Goal: Answer question/provide support: Share knowledge or assist other users

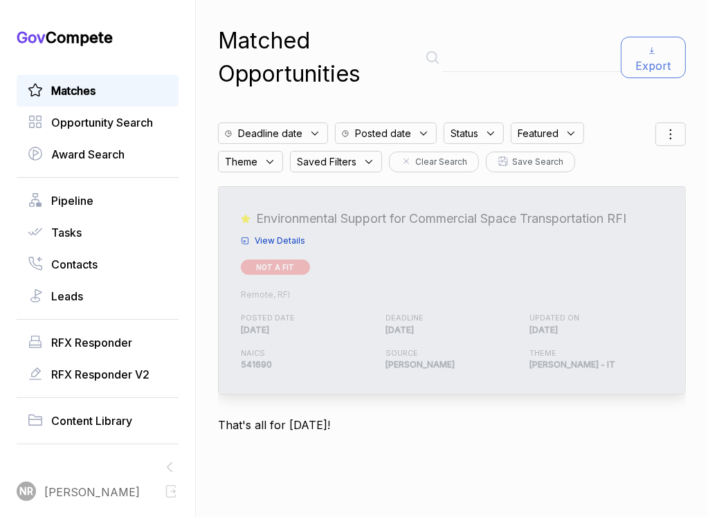
click at [278, 241] on span "View Details" at bounding box center [280, 241] width 51 height 12
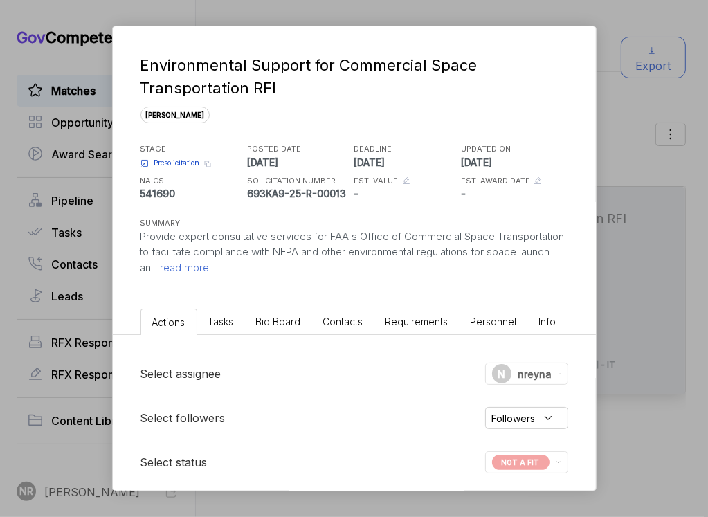
click at [621, 89] on div "Environmental Support for Commercial Space Transportation RFI sam STAGE Presoli…" at bounding box center [354, 258] width 708 height 517
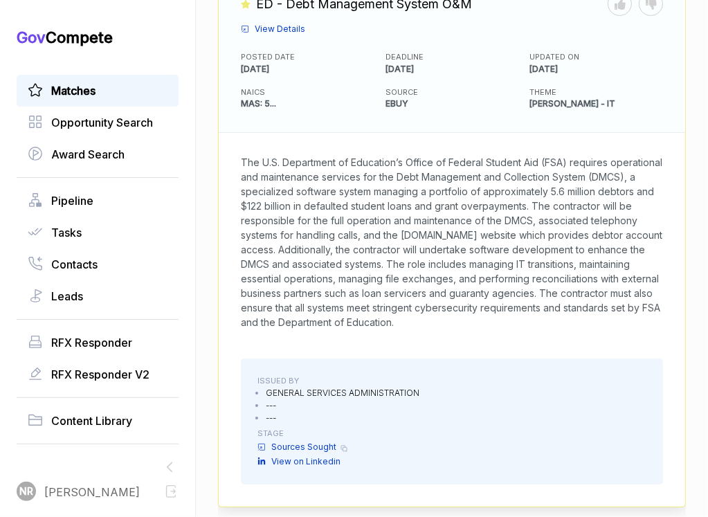
scroll to position [245, 0]
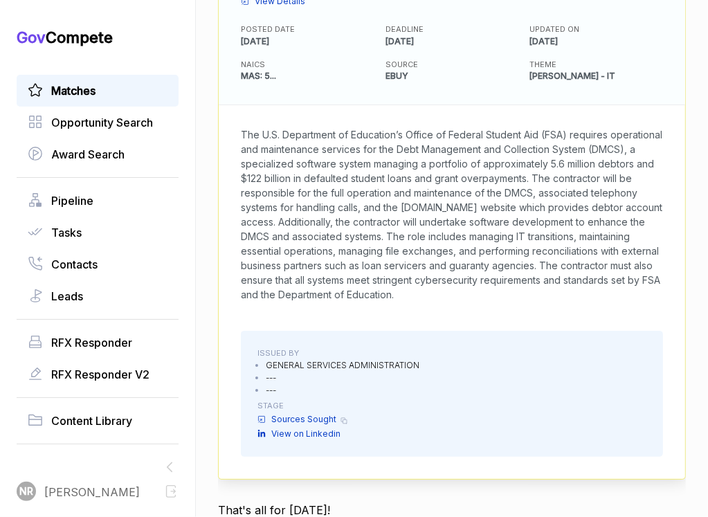
drag, startPoint x: 661, startPoint y: 296, endPoint x: 228, endPoint y: 134, distance: 462.6
click at [228, 134] on div "The U.S. Department of Education’s Office of Federal Student Aid (FSA) requires…" at bounding box center [452, 214] width 466 height 219
copy span "The U.S. Department of Education’s Office of Federal Student Aid (FSA) requires…"
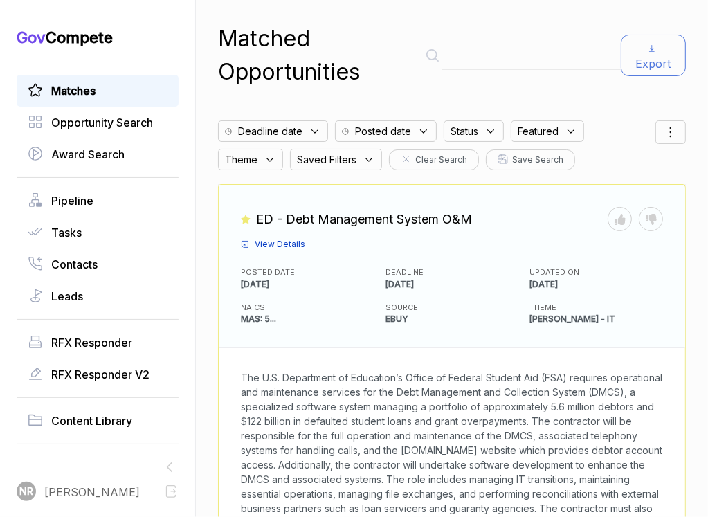
scroll to position [0, 0]
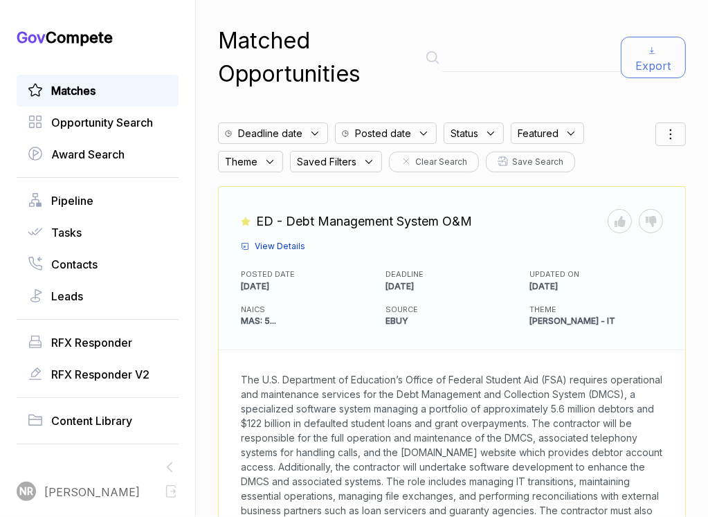
click at [281, 246] on span "View Details" at bounding box center [280, 246] width 51 height 12
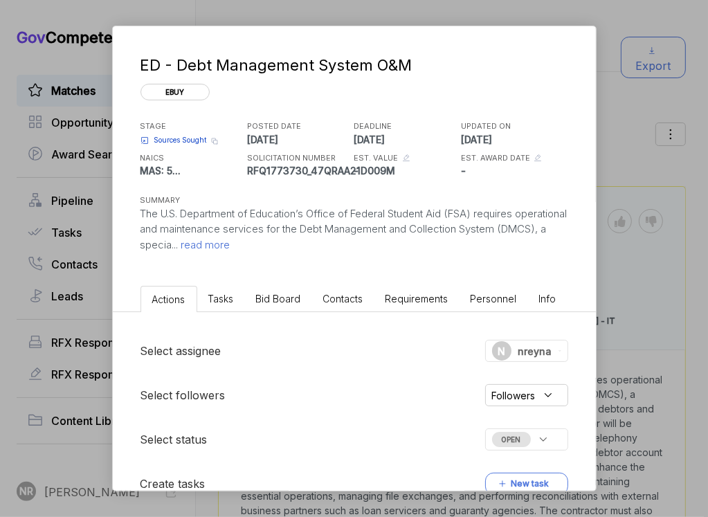
scroll to position [302, 0]
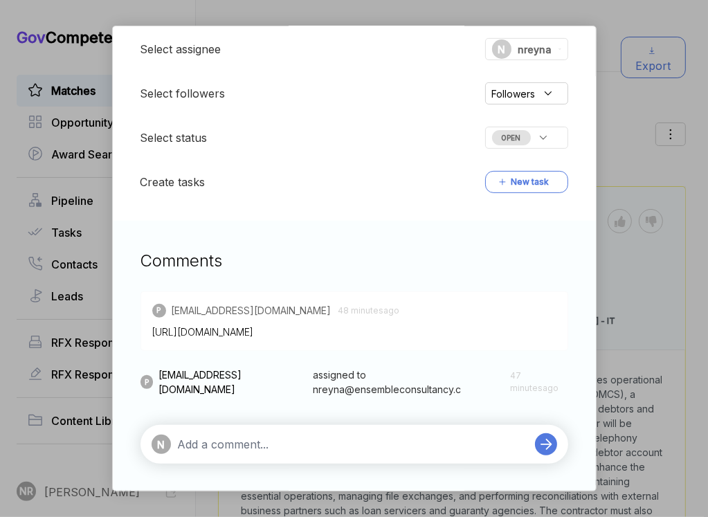
click at [309, 439] on textarea at bounding box center [353, 444] width 350 height 17
paste textarea "Not a Fit: This opportunity centers on large-scale financial system operations,…"
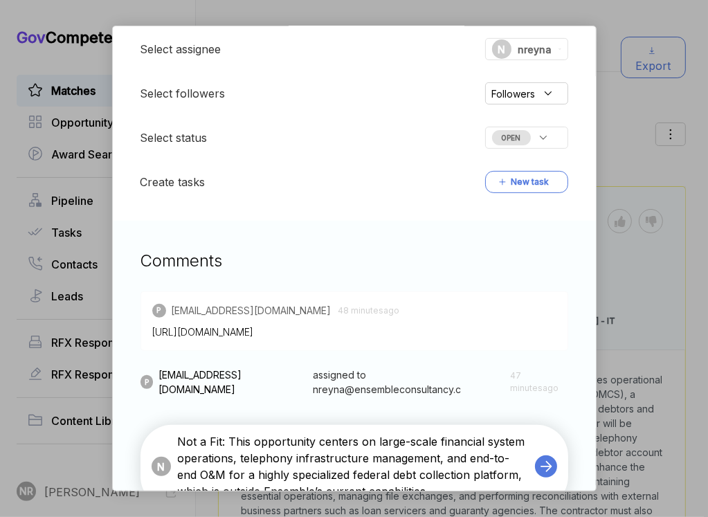
click at [268, 443] on textarea "Not a Fit: This opportunity centers on large-scale financial system operations,…" at bounding box center [353, 466] width 350 height 66
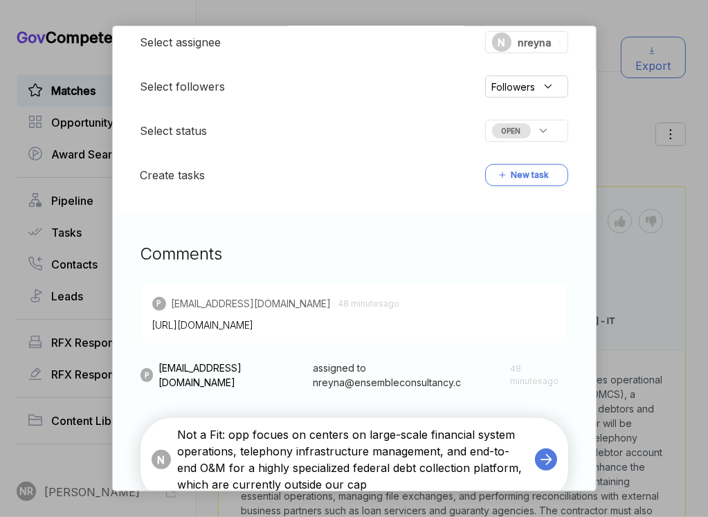
type textarea "Not a Fit: opp focues on centers on large-scale financial system operations, te…"
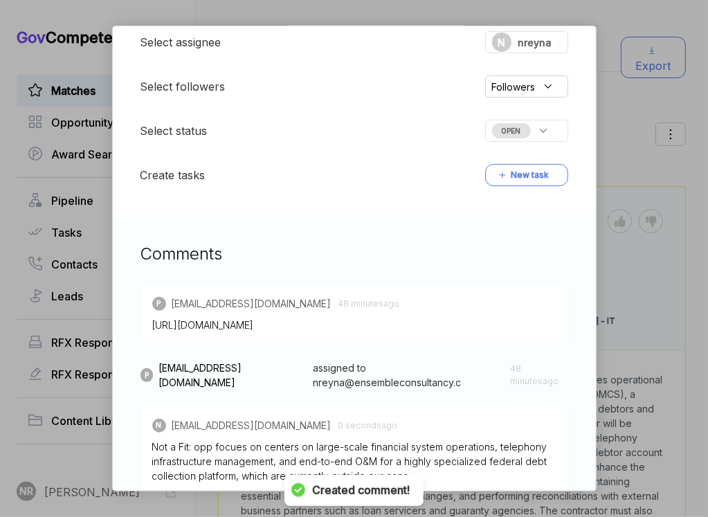
click at [531, 136] on div "OPEN" at bounding box center [526, 131] width 83 height 22
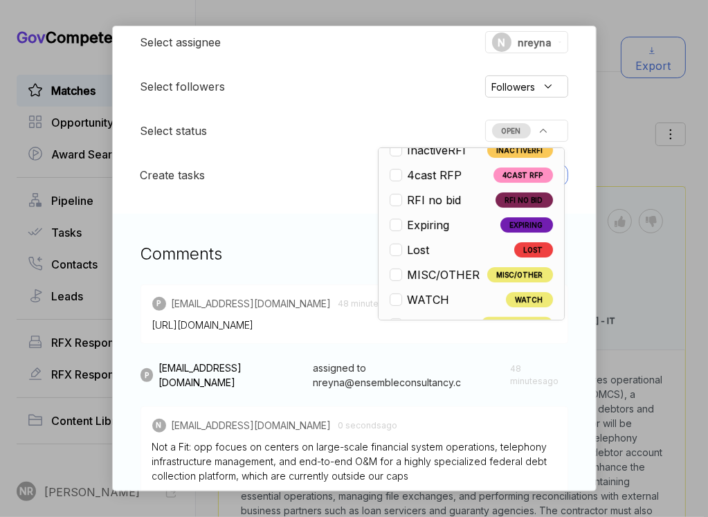
scroll to position [323, 0]
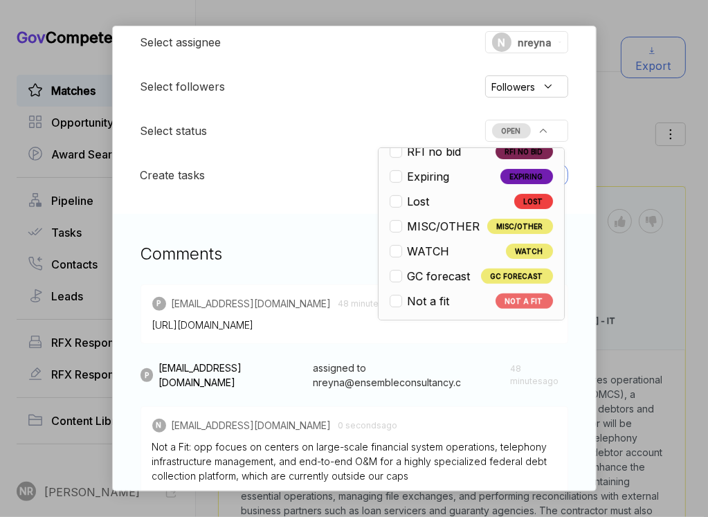
click at [446, 295] on span "Not a fit" at bounding box center [428, 301] width 42 height 17
checkbox input "true"
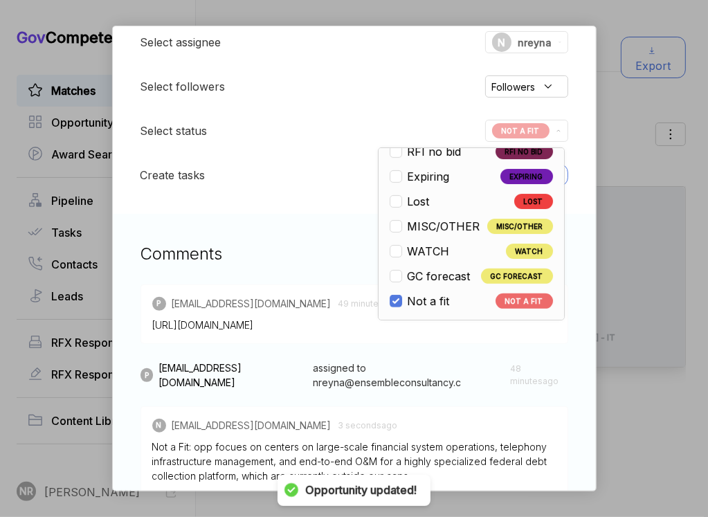
click at [308, 266] on div "Comments P pwilson@ensembleconsultancy.com 49 minutes ago https://feedback.gsa.…" at bounding box center [354, 410] width 483 height 392
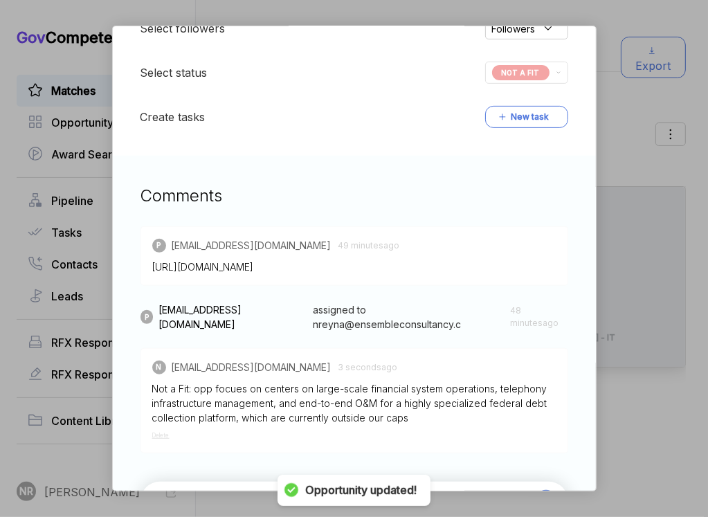
scroll to position [423, 0]
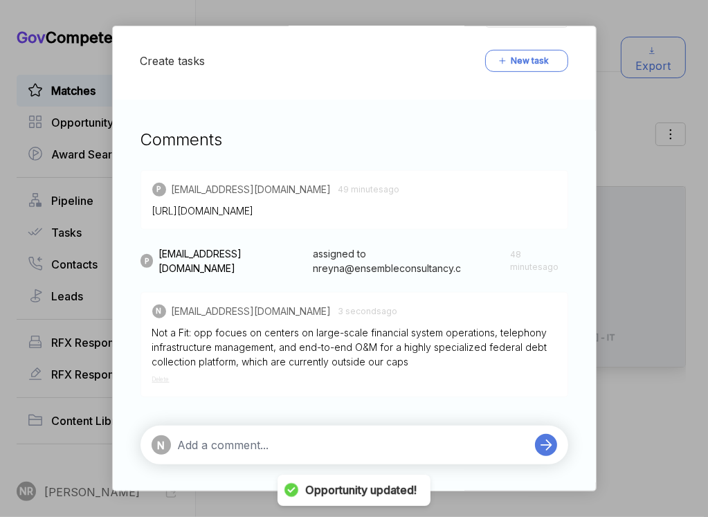
click at [355, 453] on div "N" at bounding box center [340, 444] width 376 height 19
click at [354, 443] on textarea at bounding box center [353, 445] width 350 height 17
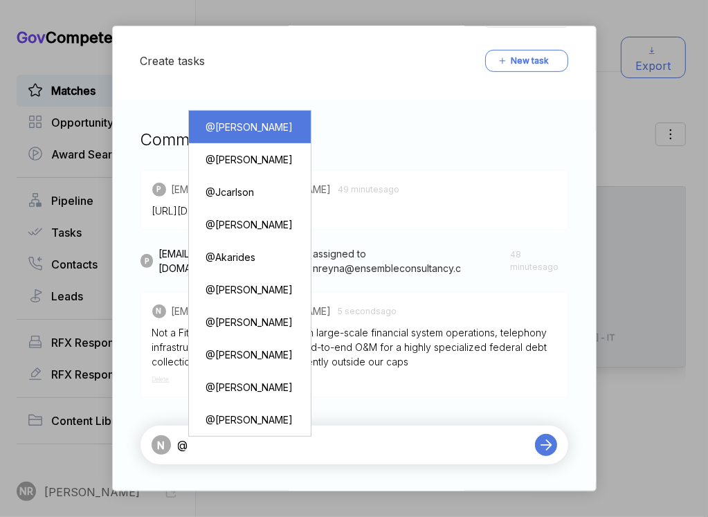
type textarea "@[PERSON_NAME]"
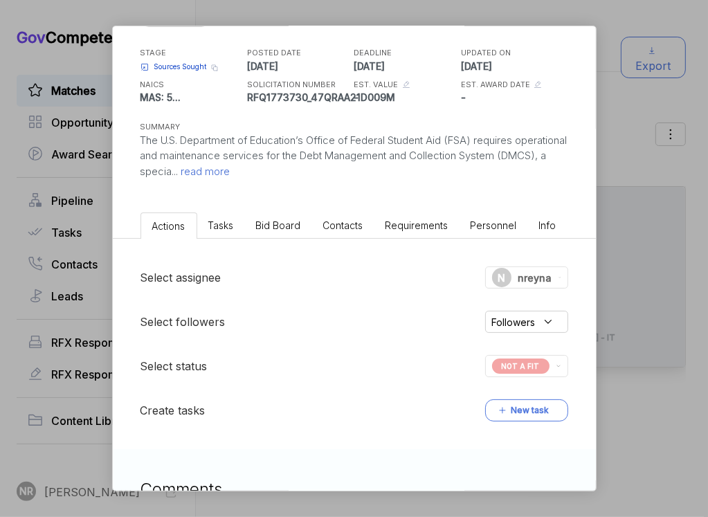
scroll to position [0, 0]
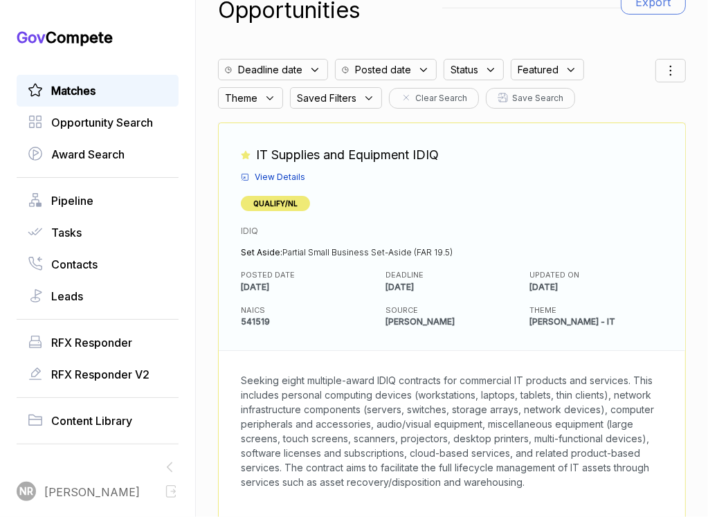
scroll to position [239, 0]
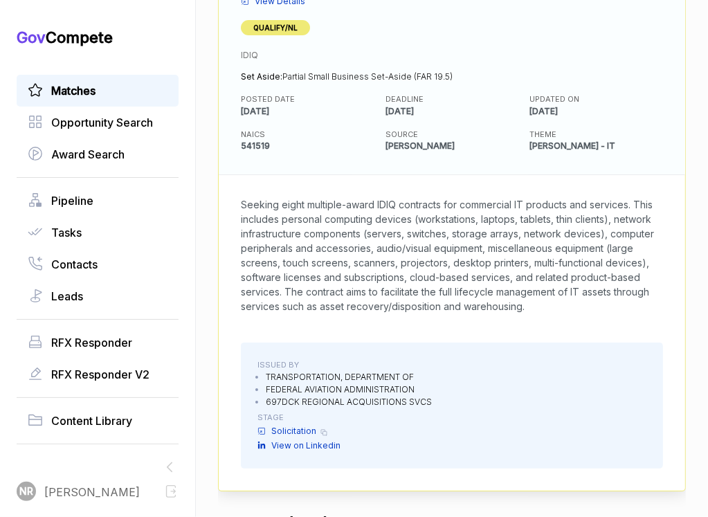
drag, startPoint x: 342, startPoint y: 320, endPoint x: 223, endPoint y: 196, distance: 171.3
click at [223, 196] on div "Matched Opportunities Export Deadline date Posted date Status Featured Theme Sa…" at bounding box center [452, 258] width 512 height 517
copy span "Seeking eight multiple-award IDIQ contracts for commercial IT products and serv…"
click at [377, 288] on span "Seeking eight multiple-award IDIQ contracts for commercial IT products and serv…" at bounding box center [447, 255] width 413 height 113
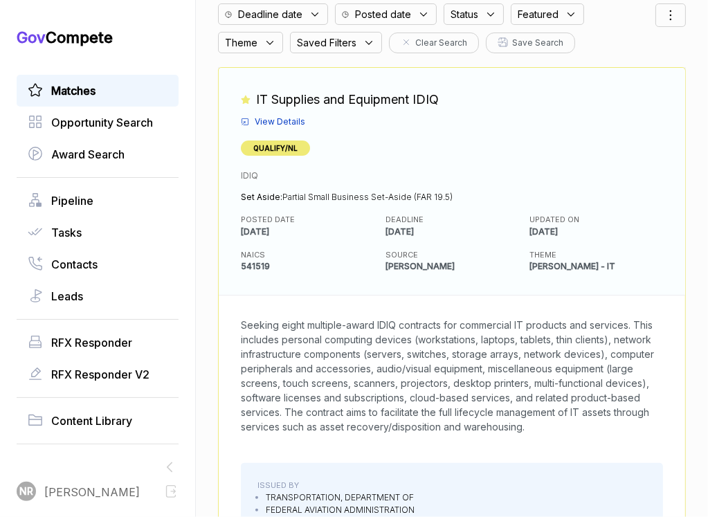
scroll to position [0, 0]
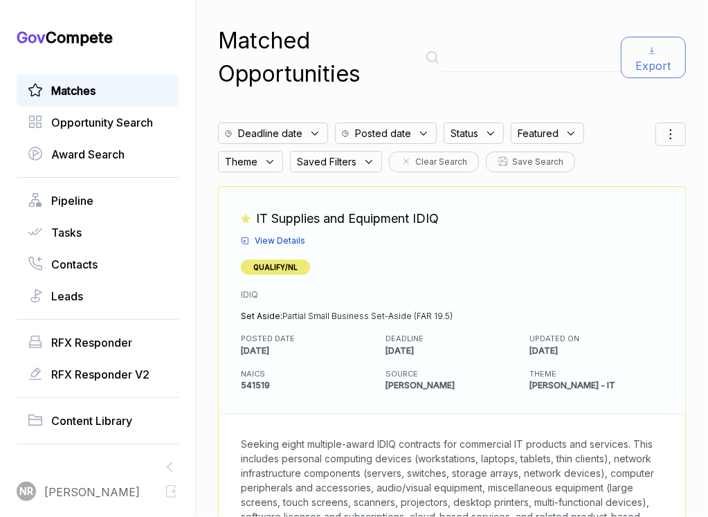
click at [282, 237] on span "View Details" at bounding box center [280, 241] width 51 height 12
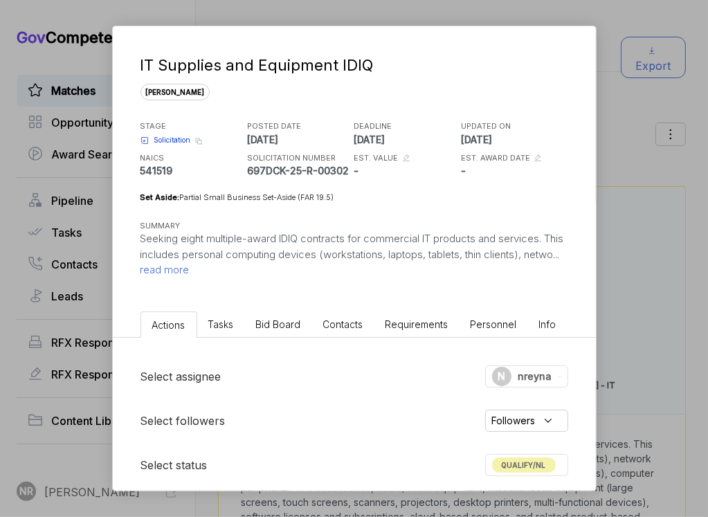
click at [231, 268] on p "Seeking eight multiple-award IDIQ contracts for commercial IT products and serv…" at bounding box center [354, 254] width 428 height 47
click at [190, 268] on span "read more" at bounding box center [164, 269] width 49 height 13
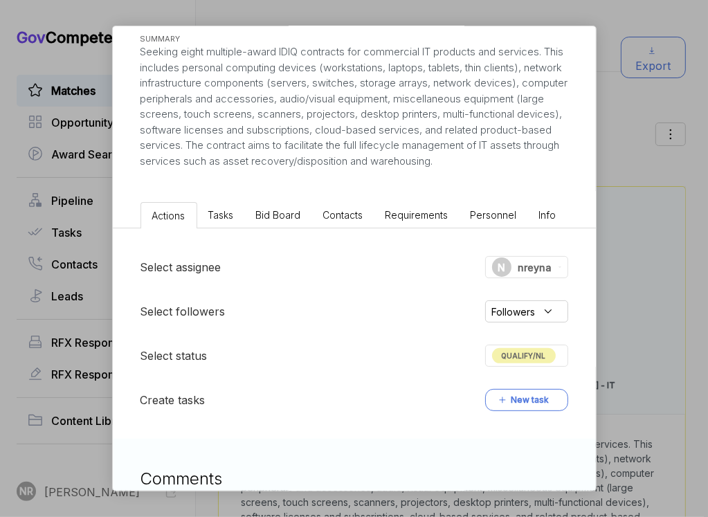
click at [273, 221] on span "Bid Board" at bounding box center [278, 215] width 45 height 12
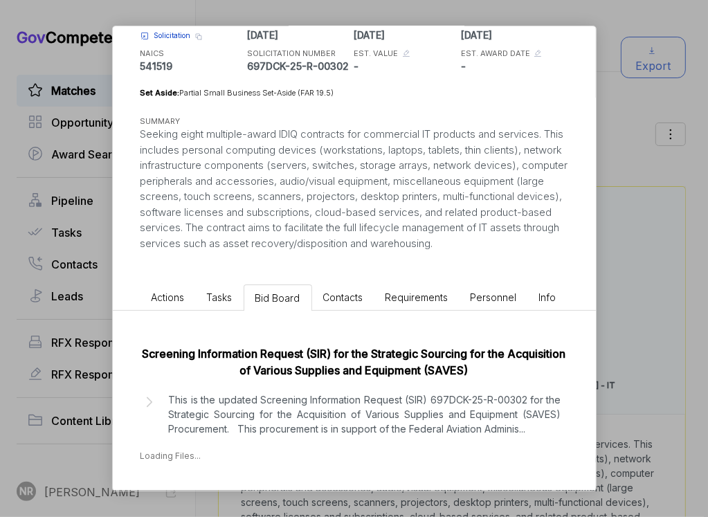
scroll to position [164, 0]
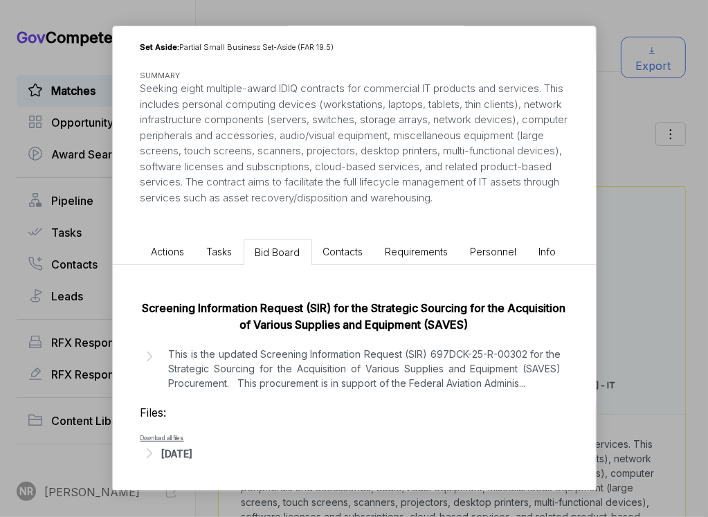
click at [145, 341] on div "Screening Information Request (SIR) for the Strategic Sourcing for the Acquisit…" at bounding box center [354, 377] width 483 height 225
click at [147, 351] on icon at bounding box center [149, 356] width 18 height 18
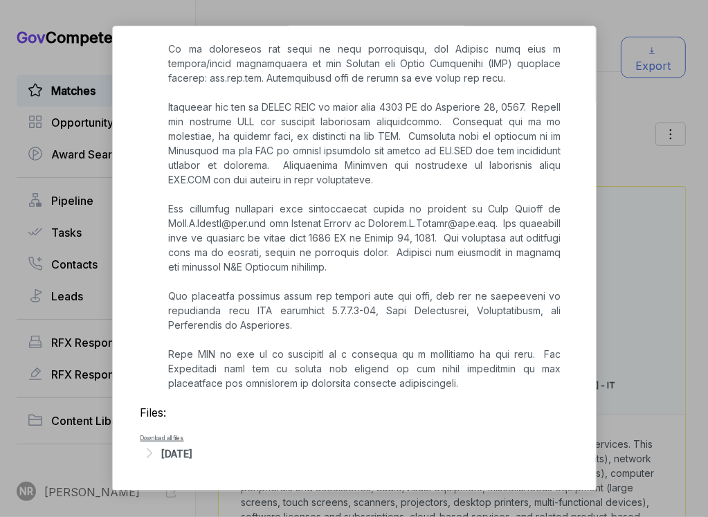
scroll to position [992, 0]
click at [151, 452] on icon at bounding box center [149, 453] width 18 height 18
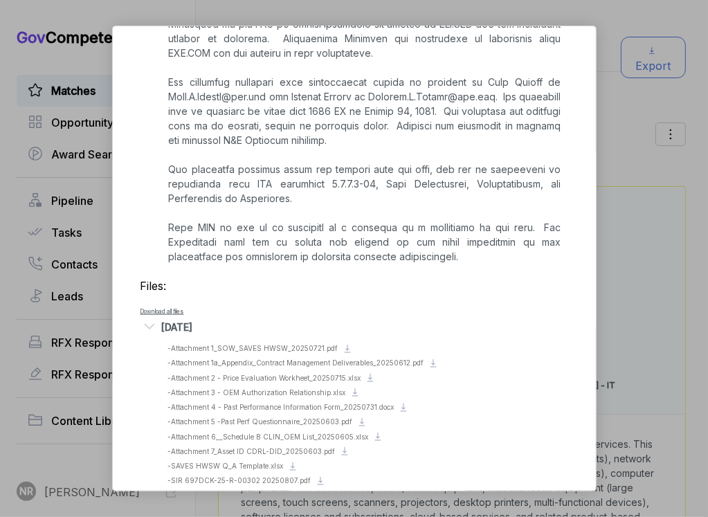
scroll to position [1141, 0]
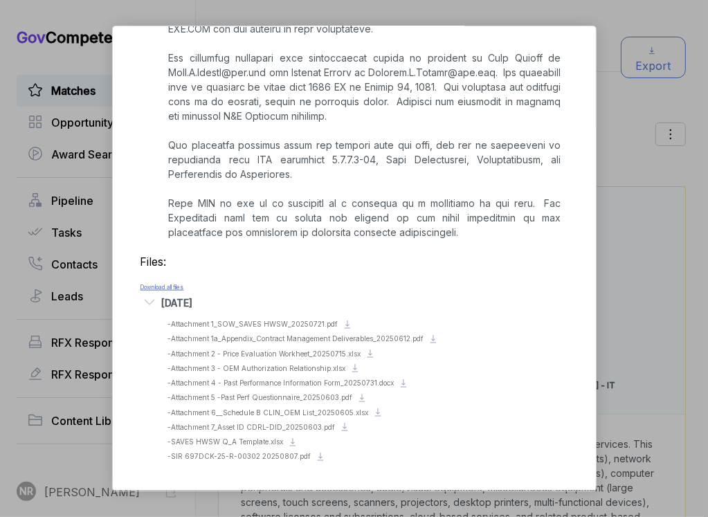
click at [176, 291] on link "Download all files" at bounding box center [162, 287] width 44 height 7
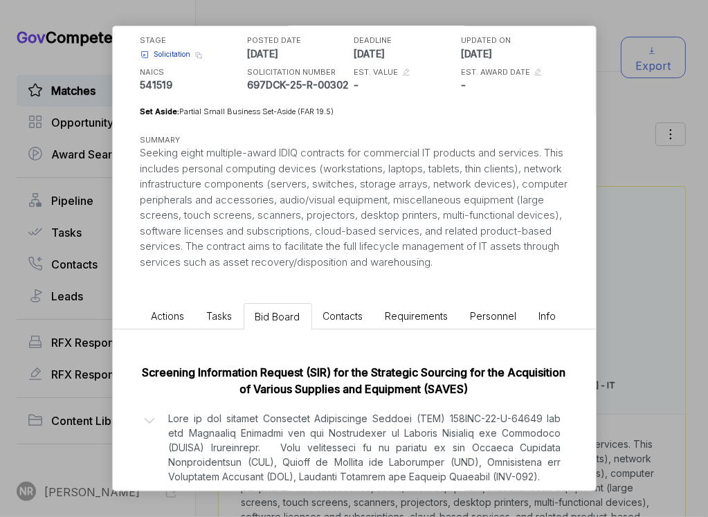
scroll to position [0, 0]
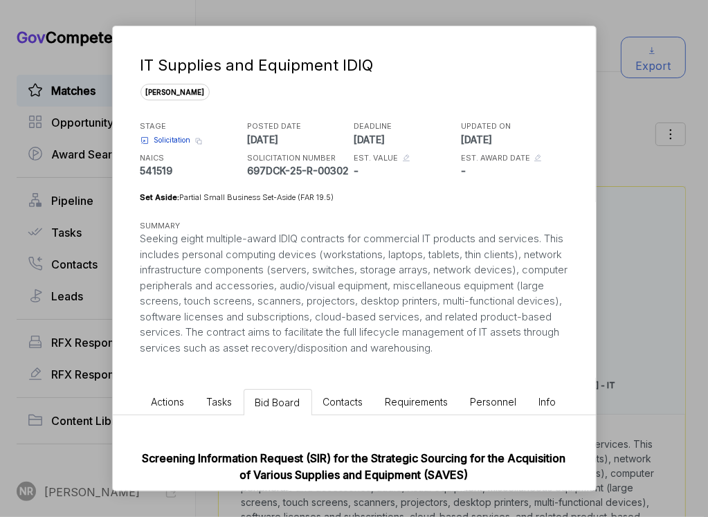
click at [166, 407] on span "Actions" at bounding box center [168, 402] width 33 height 12
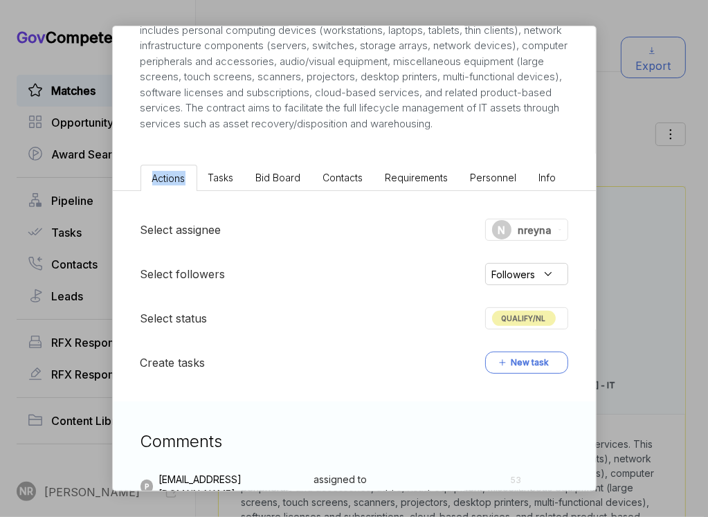
scroll to position [344, 0]
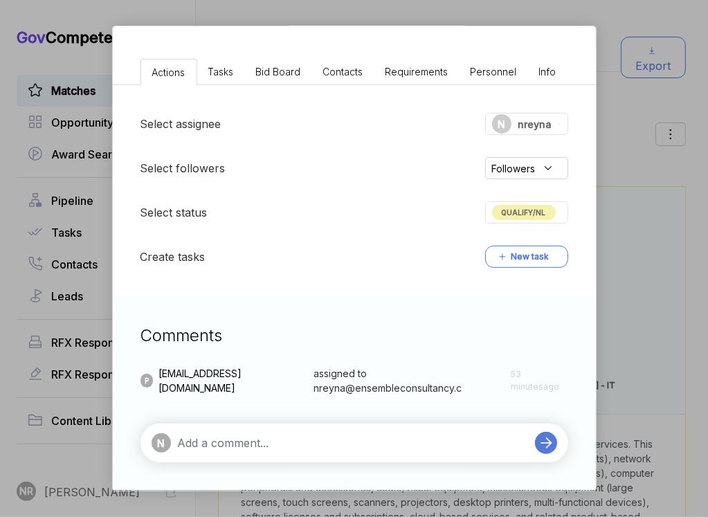
click at [330, 435] on textarea at bounding box center [353, 442] width 350 height 17
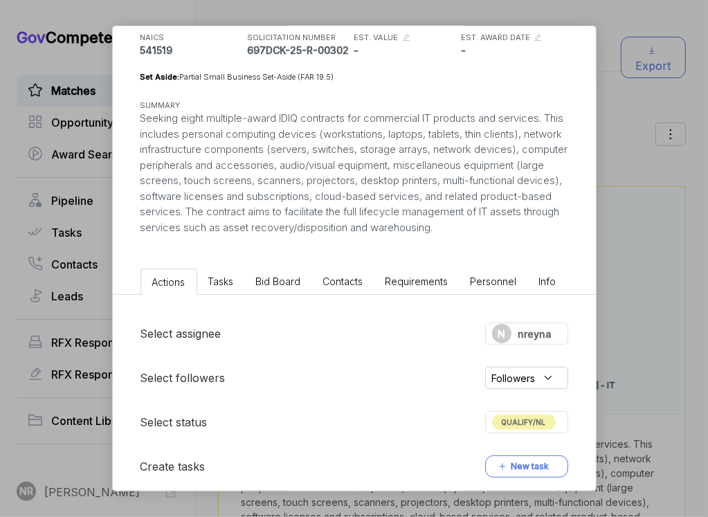
scroll to position [0, 0]
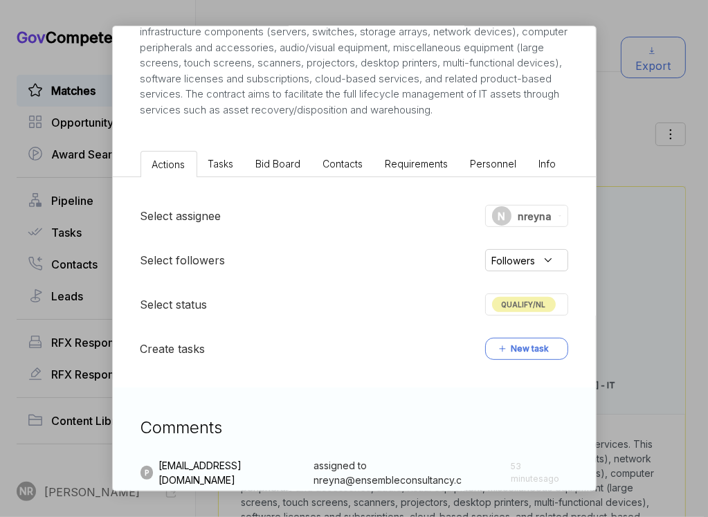
click at [282, 169] on span "Bid Board" at bounding box center [278, 164] width 45 height 12
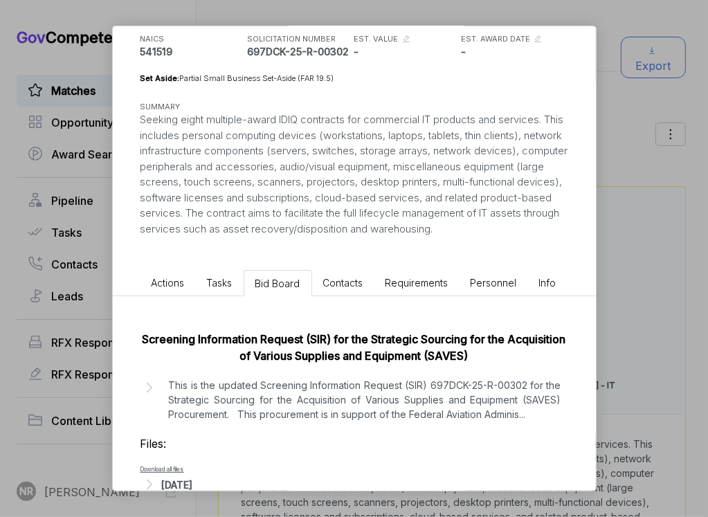
scroll to position [164, 0]
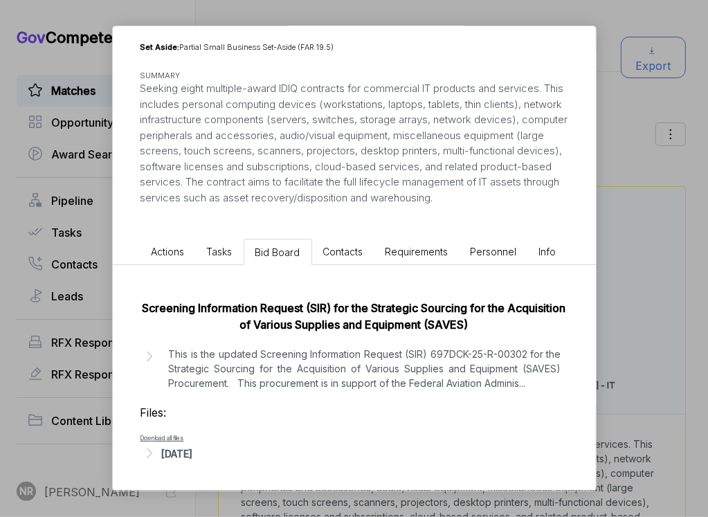
click at [154, 453] on icon at bounding box center [149, 453] width 18 height 18
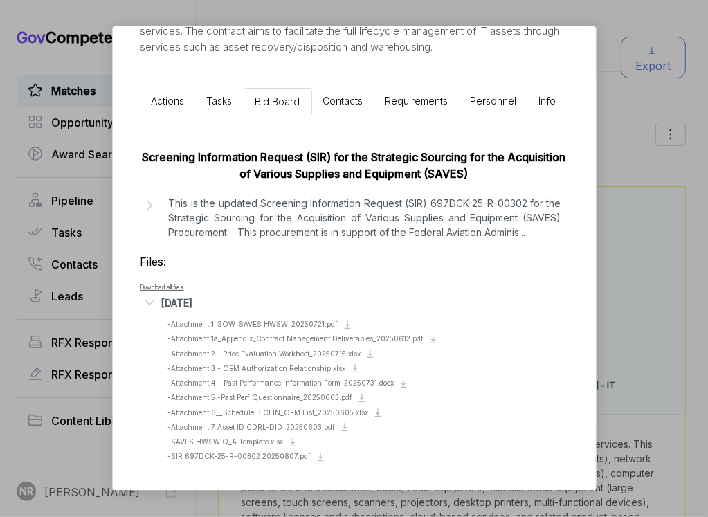
scroll to position [313, 0]
click at [170, 93] on li "Actions" at bounding box center [167, 101] width 55 height 26
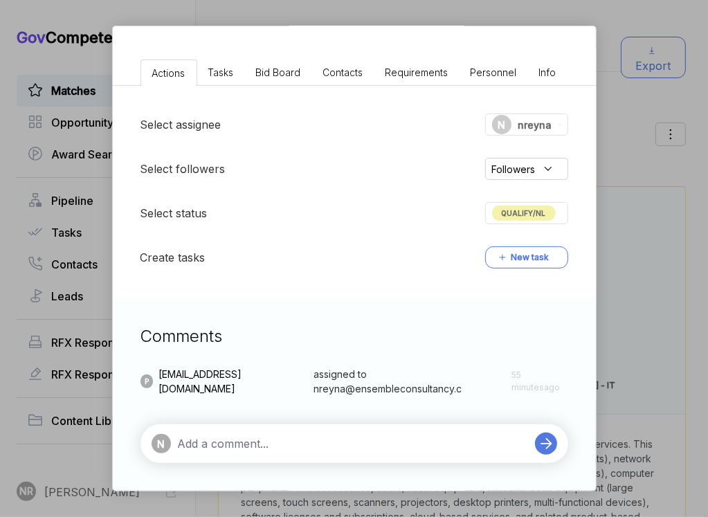
scroll to position [344, 0]
click at [234, 439] on textarea at bounding box center [353, 442] width 350 height 17
paste textarea "opportunity is heavily focused on the procurement, supply, and lifecycle manage…"
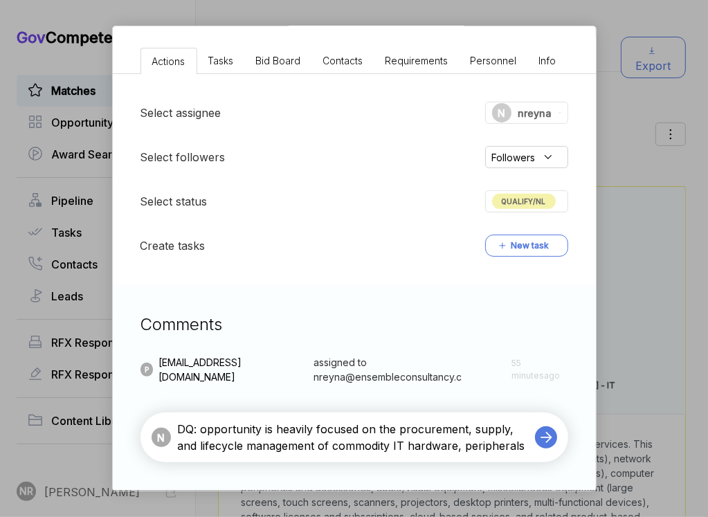
scroll to position [355, 0]
paste textarea "opportunity is heavily focused on the procurement, supply, and lifecycle manage…"
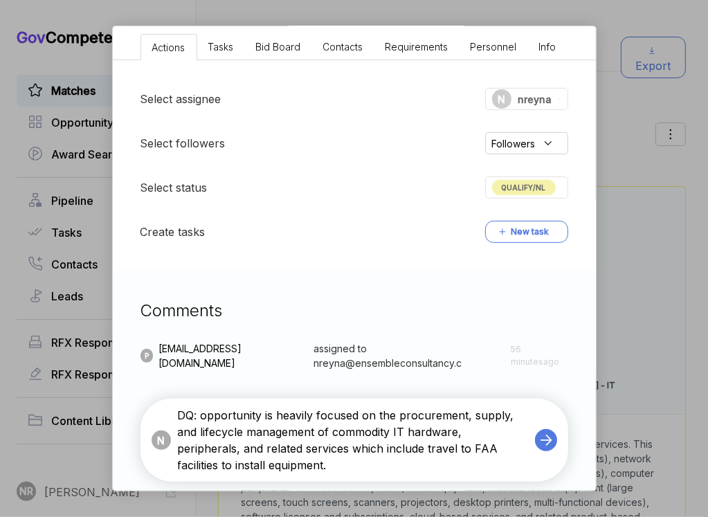
type textarea "DQ: opportunity is heavily focused on the procurement, supply, and lifecycle ma…"
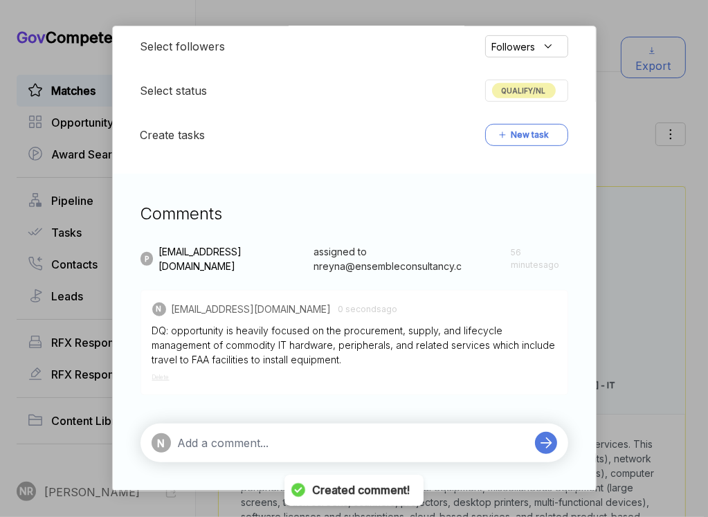
scroll to position [466, 0]
click at [253, 446] on textarea at bounding box center [353, 442] width 350 height 17
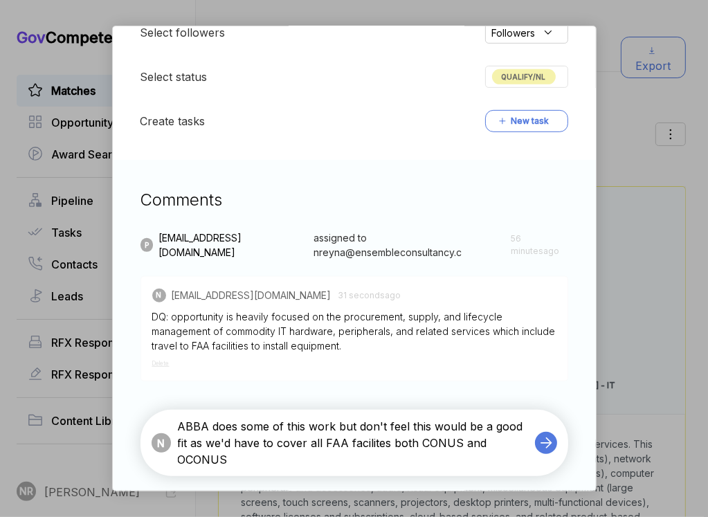
click at [384, 459] on textarea "ABBA does some of this work but don't feel this would be a good fit as we'd hav…" at bounding box center [353, 443] width 350 height 50
type textarea "ABBA does some of this work but don't feel this would be a good fit as we'd hav…"
click at [528, 374] on div "N nreyna@ensembleconsultancy.com 37 seconds ago DQ: opportunity is heavily focu…" at bounding box center [354, 328] width 428 height 105
click at [417, 468] on textarea "ABBA does some of this work but don't feel this would be a good fit as we'd hav…" at bounding box center [353, 443] width 350 height 50
click at [553, 452] on icon at bounding box center [545, 442] width 19 height 19
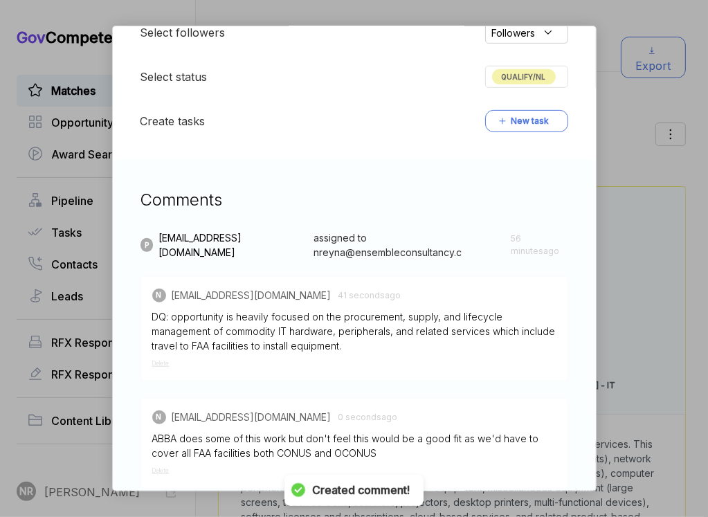
click at [613, 387] on div "IT Supplies and Equipment IDIQ sam STAGE Solicitation Copy link POSTED DATE 202…" at bounding box center [354, 258] width 708 height 517
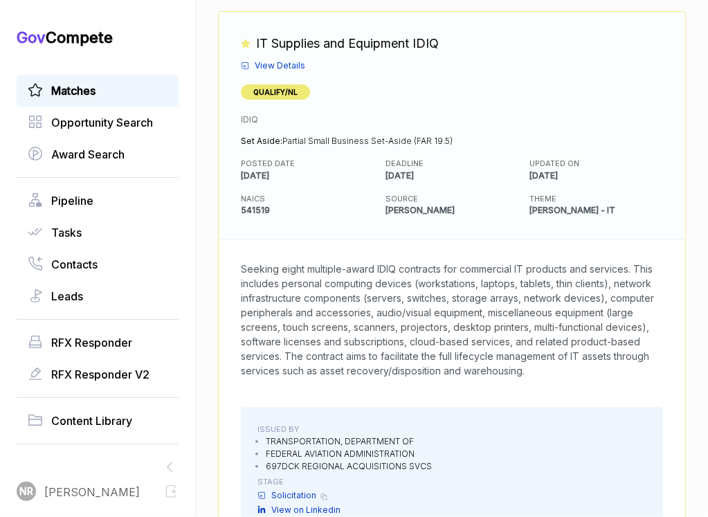
scroll to position [0, 0]
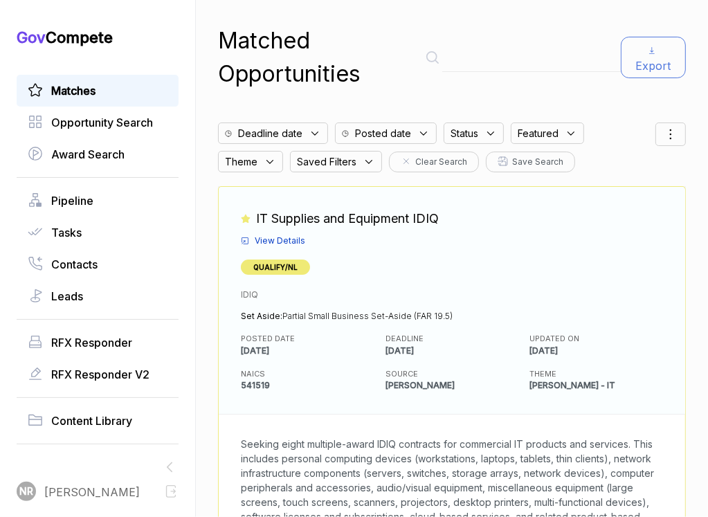
click at [293, 239] on span "View Details" at bounding box center [280, 241] width 51 height 12
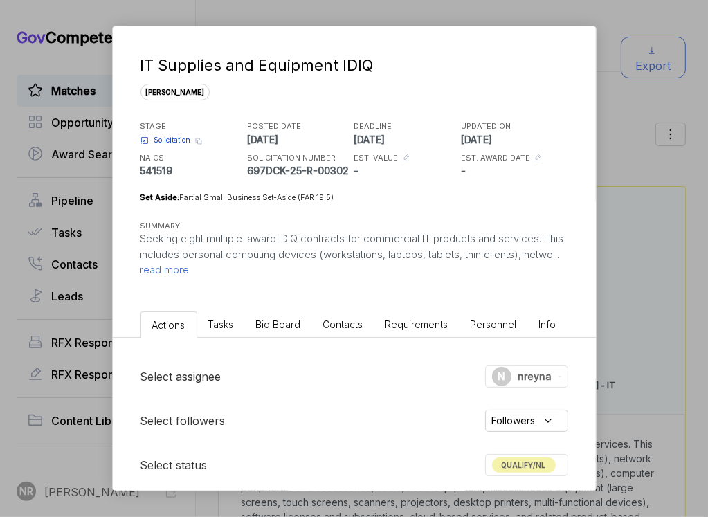
scroll to position [328, 0]
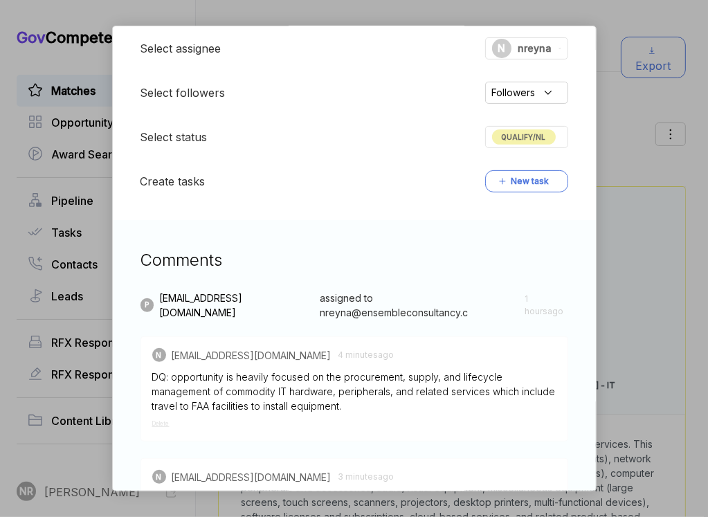
click at [524, 127] on div "QUALIFY/NL" at bounding box center [526, 137] width 83 height 22
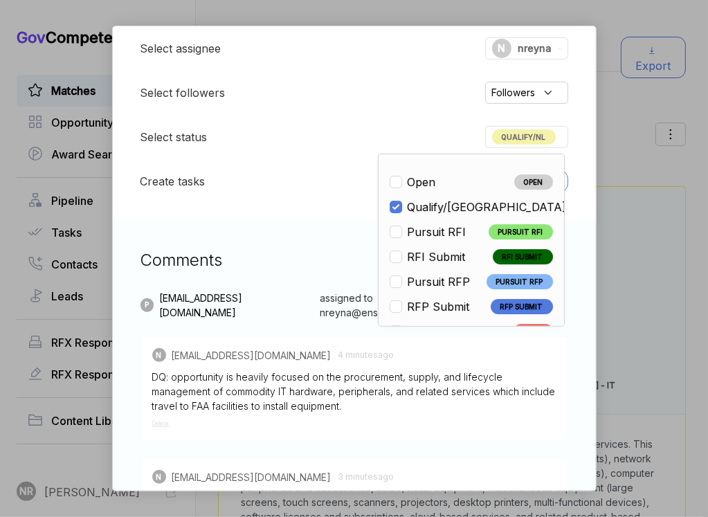
scroll to position [323, 0]
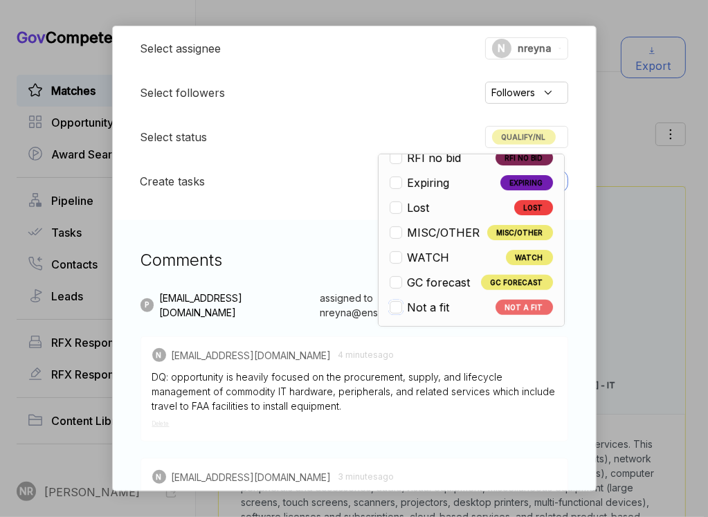
click at [398, 308] on input "checkbox" at bounding box center [395, 307] width 12 height 12
checkbox input "true"
checkbox input "false"
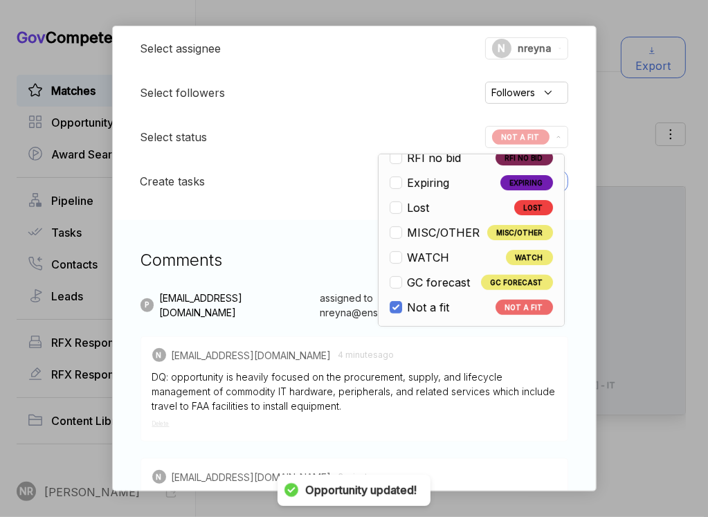
click at [621, 155] on div "IT Supplies and Equipment IDIQ sam STAGE Solicitation Copy link POSTED DATE 202…" at bounding box center [354, 258] width 708 height 517
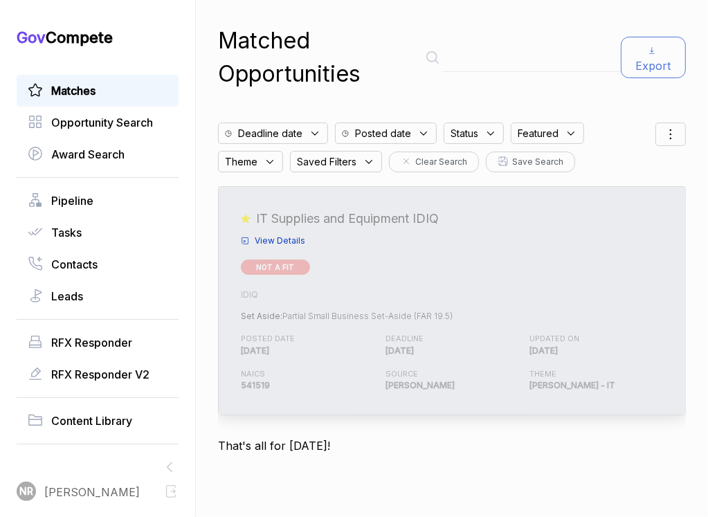
click at [273, 231] on div "View Details" at bounding box center [452, 237] width 422 height 19
click at [276, 235] on span "View Details" at bounding box center [280, 241] width 51 height 12
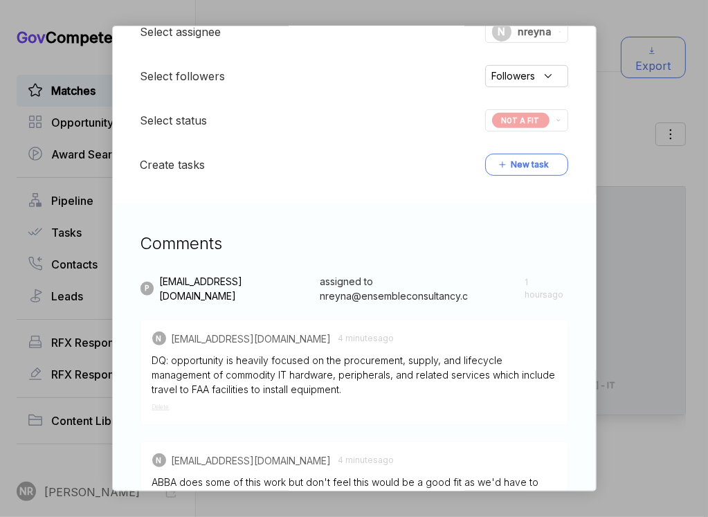
scroll to position [493, 0]
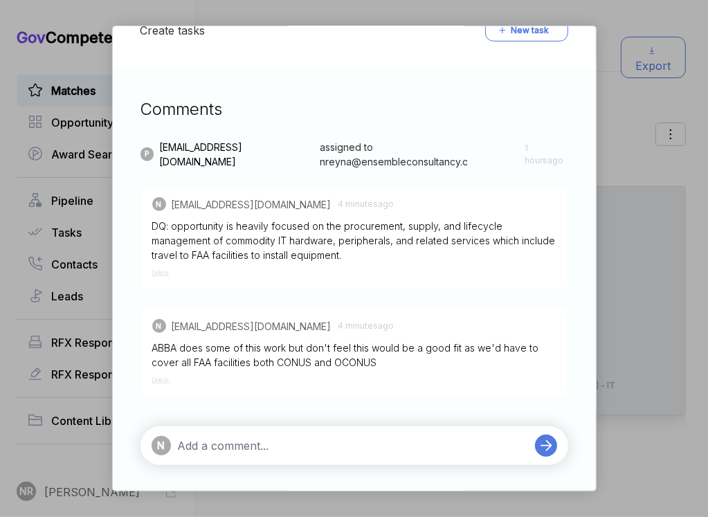
click at [289, 451] on textarea at bounding box center [353, 445] width 350 height 17
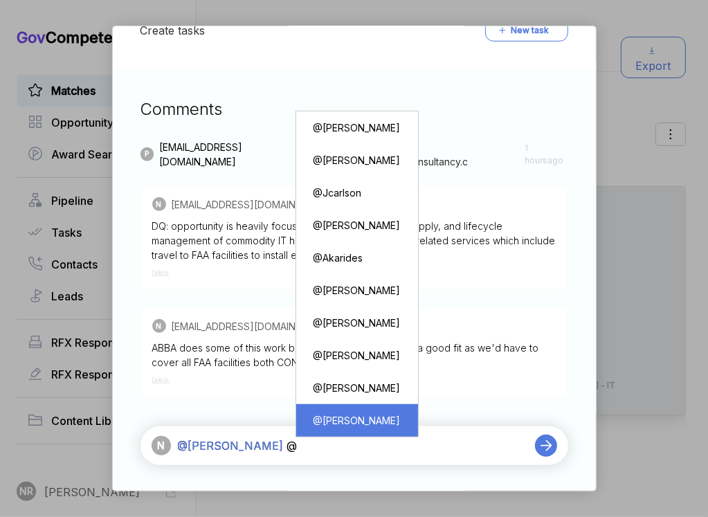
click at [357, 421] on div "@ Michael Contreras" at bounding box center [356, 420] width 101 height 26
type textarea "@Pashioune Wilson @Michael Contreras"
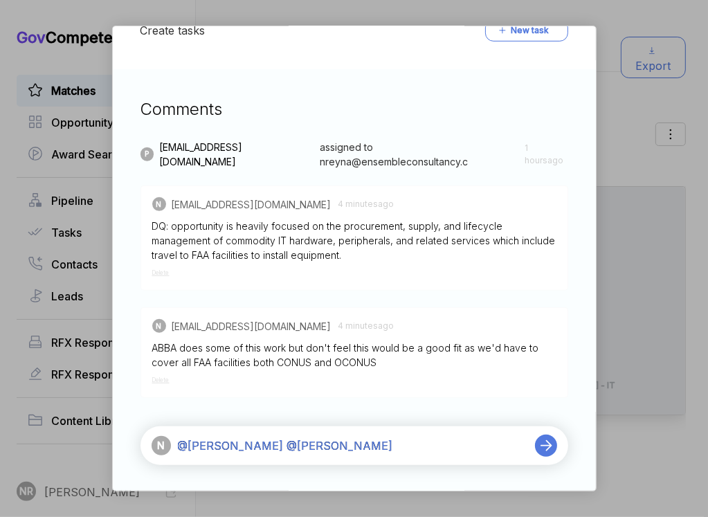
click at [553, 449] on icon at bounding box center [545, 445] width 19 height 19
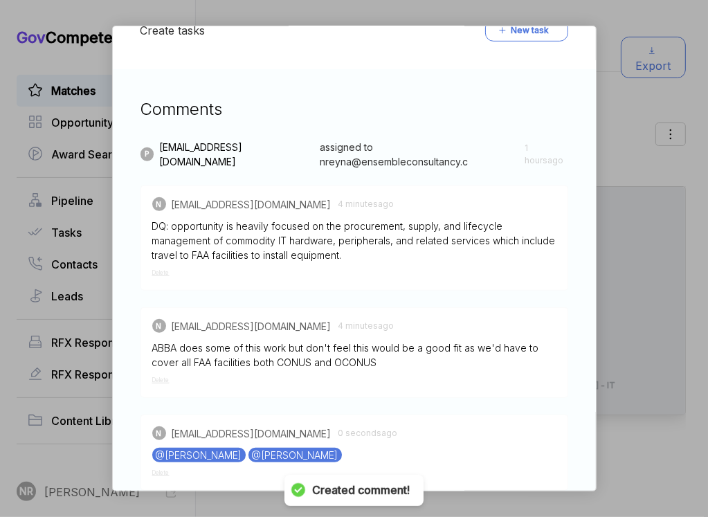
click at [645, 227] on div "IT Supplies and Equipment IDIQ sam STAGE Solicitation Copy link POSTED DATE 202…" at bounding box center [354, 258] width 708 height 517
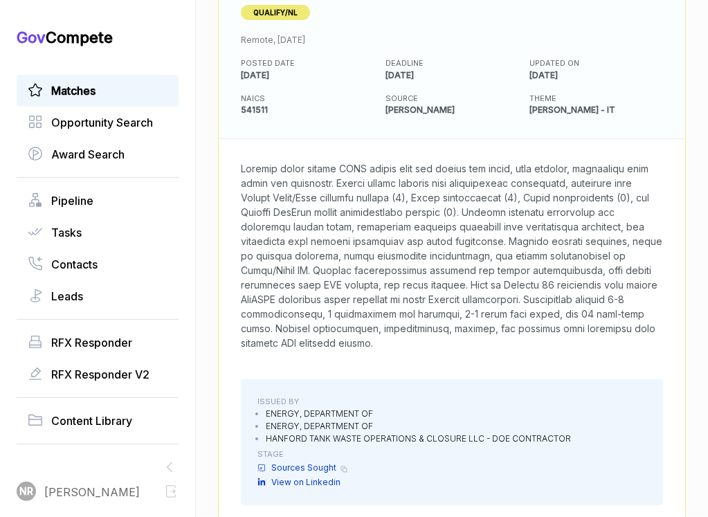
scroll to position [269, 0]
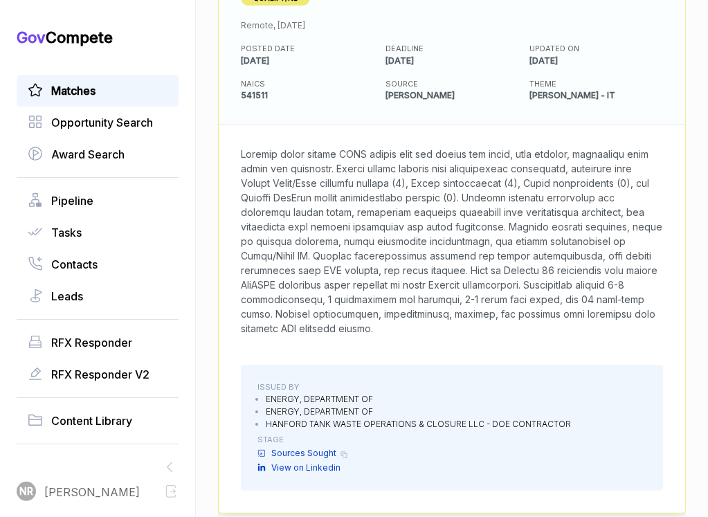
drag, startPoint x: 502, startPoint y: 331, endPoint x: 248, endPoint y: 153, distance: 309.8
click at [248, 153] on span at bounding box center [452, 241] width 422 height 189
copy span "Replace aging custom LIMS system used for sample log entry, test results, analy…"
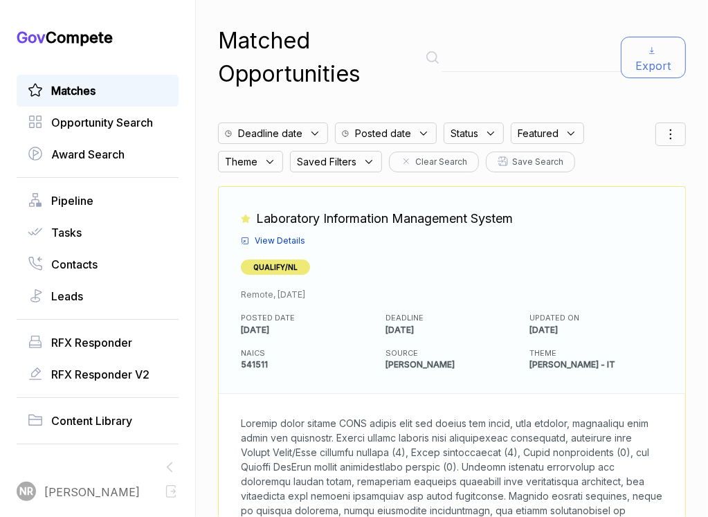
scroll to position [2, 0]
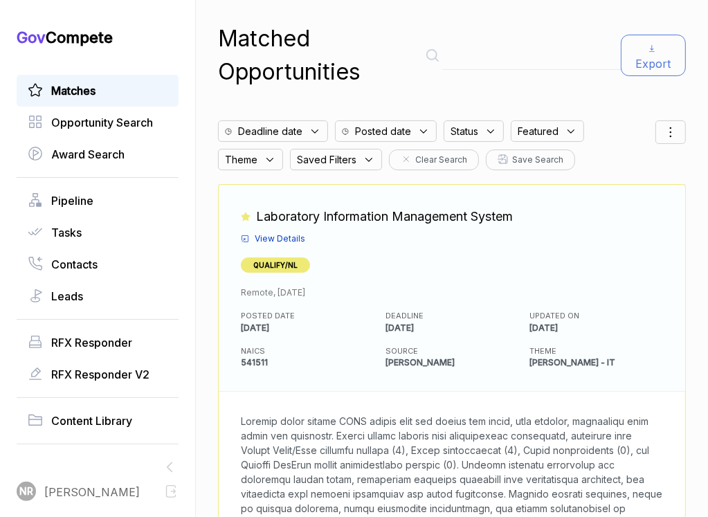
click at [297, 232] on span "View Details" at bounding box center [280, 238] width 51 height 12
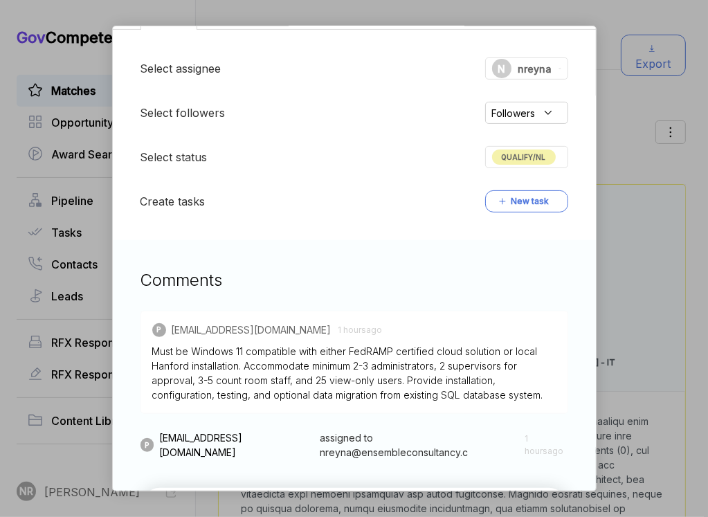
scroll to position [345, 0]
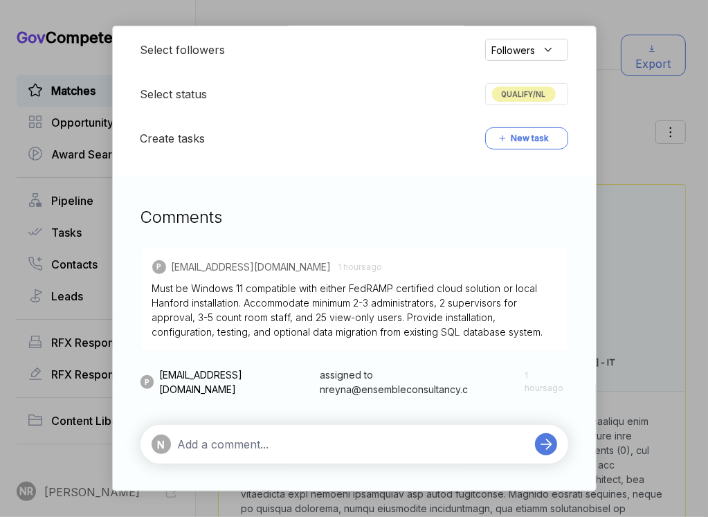
click at [319, 445] on textarea at bounding box center [353, 444] width 350 height 17
paste textarea "opportunity requires specialized experience in Laboratory Information Managemen…"
type textarea "DQ: opportunity requires specialized experience in Laboratory Information Manag…"
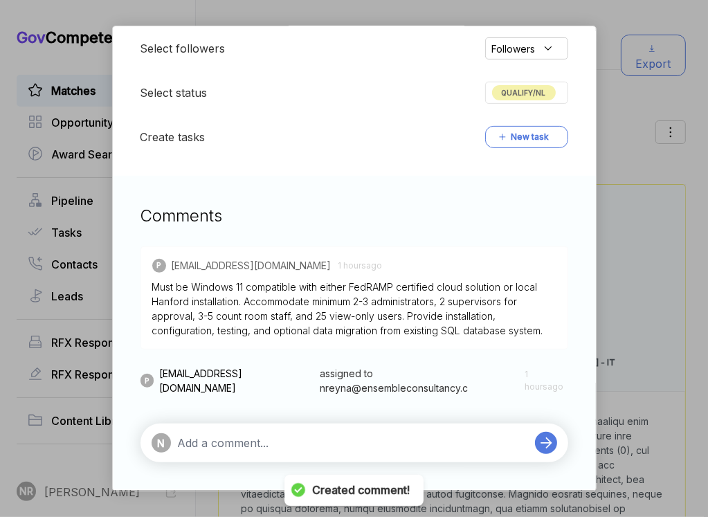
scroll to position [406, 0]
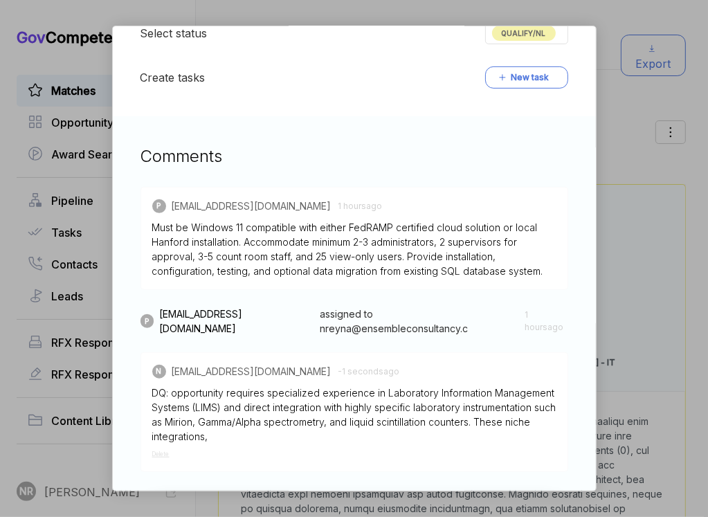
click at [158, 452] on span "Delete" at bounding box center [160, 453] width 17 height 7
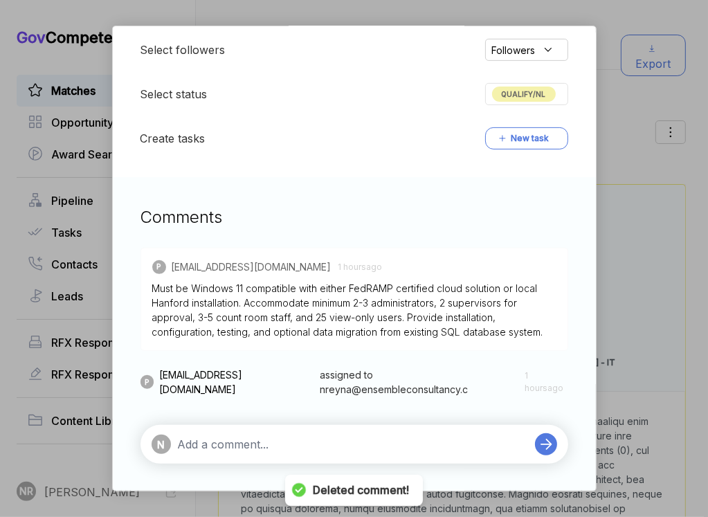
click at [269, 442] on textarea at bounding box center [353, 444] width 350 height 17
paste textarea "opportunity requires specialized experience in Laboratory Information Managemen…"
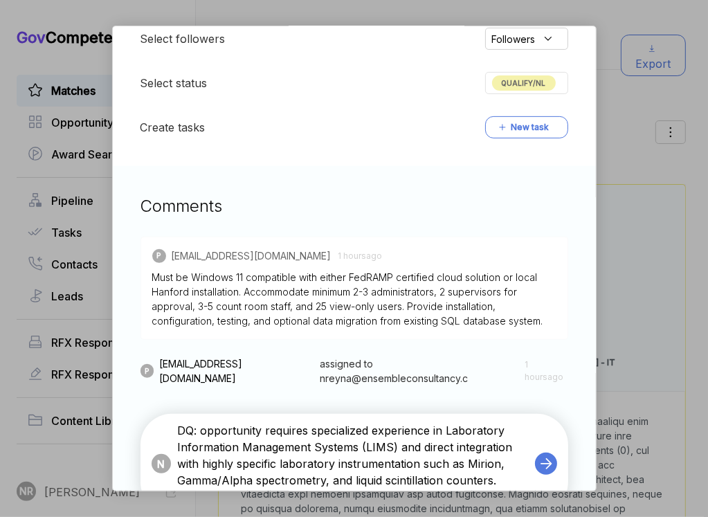
scroll to position [359, 0]
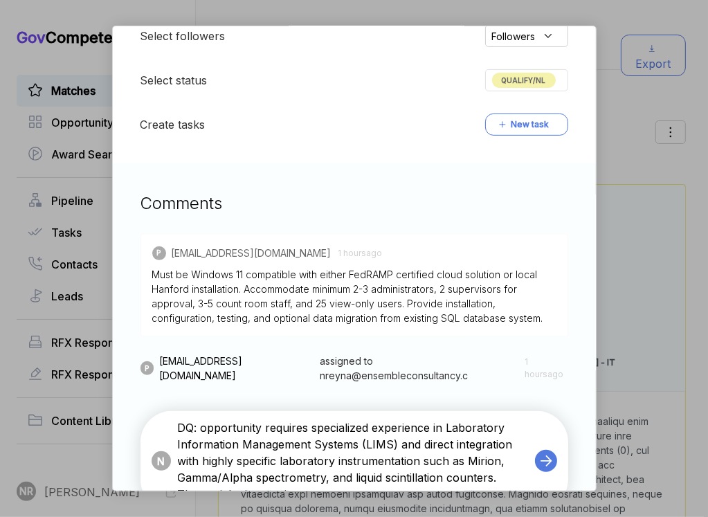
click at [316, 428] on textarea "DQ: opportunity requires specialized experience in Laboratory Information Manag…" at bounding box center [353, 460] width 350 height 83
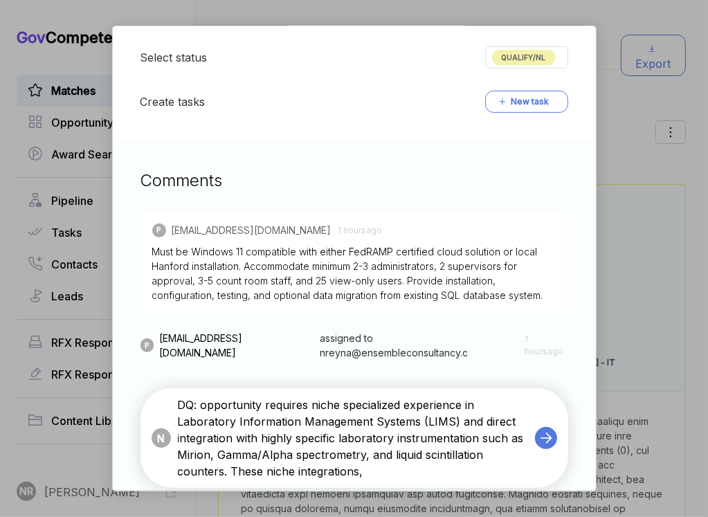
scroll to position [383, 0]
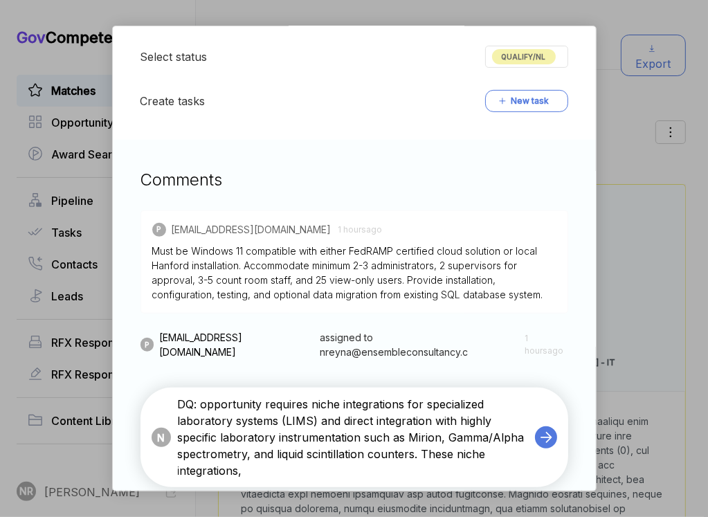
click at [340, 420] on textarea "DQ: opportunity requires niche integrations for specialized laboratory systems …" at bounding box center [353, 437] width 350 height 83
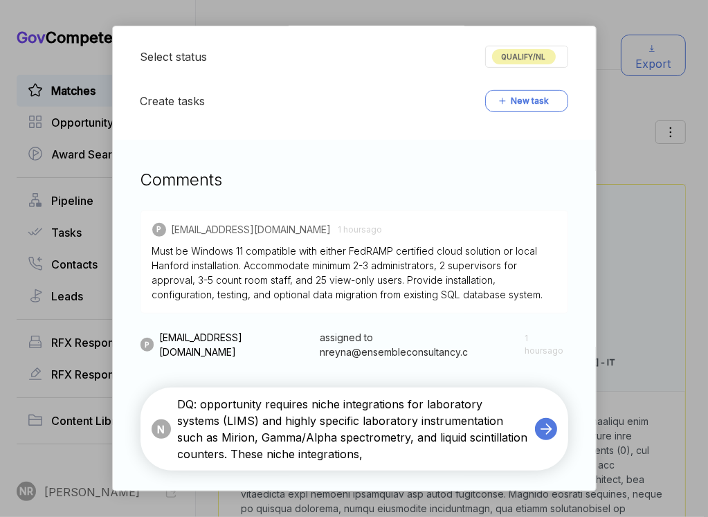
paste textarea "alized"
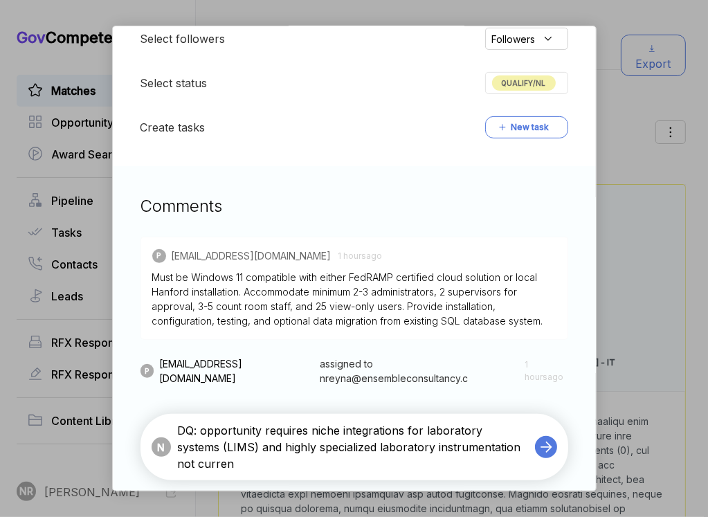
scroll to position [373, 0]
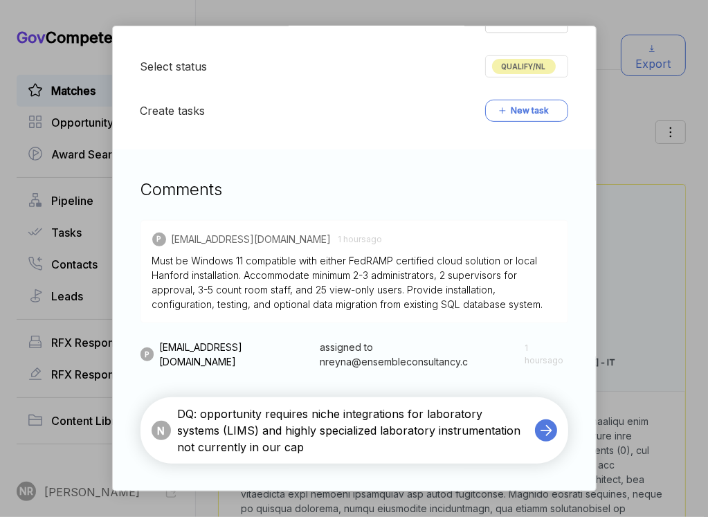
type textarea "DQ: opportunity requires niche integrations for laboratory systems (LIMS) and h…"
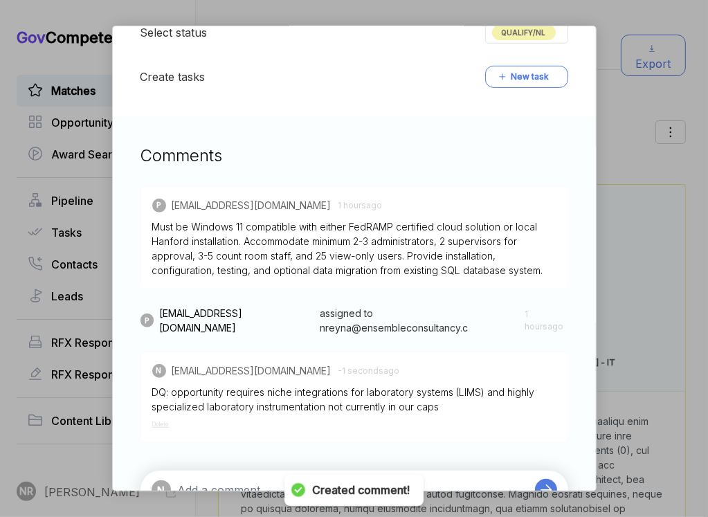
scroll to position [452, 0]
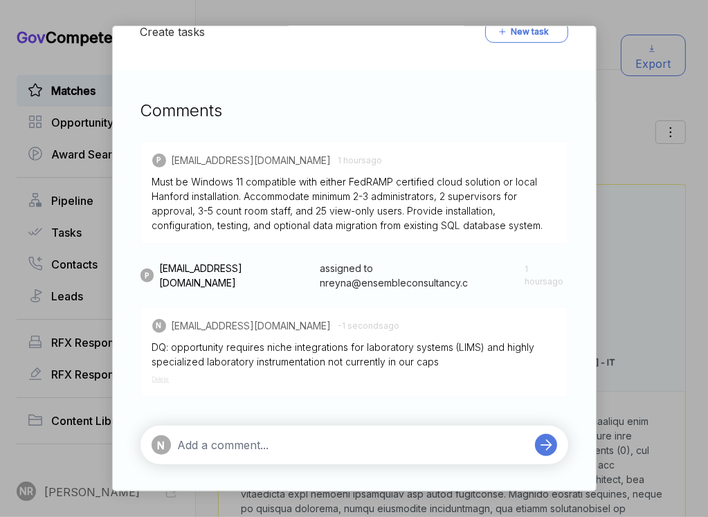
click at [392, 441] on textarea at bounding box center [353, 445] width 350 height 17
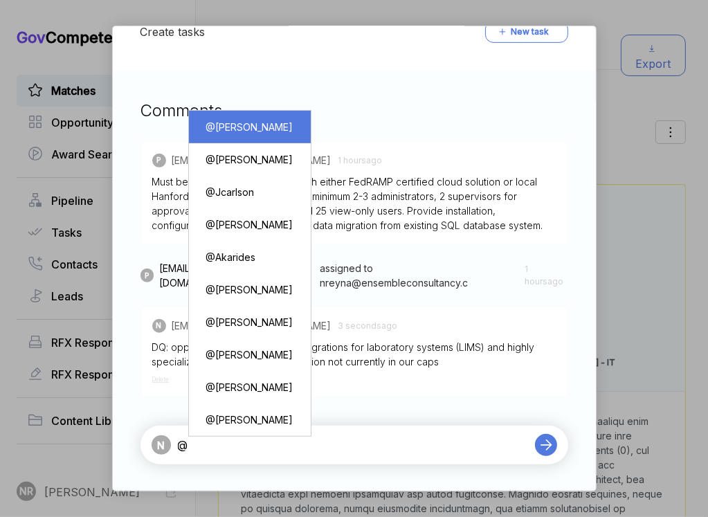
type textarea "@[PERSON_NAME]"
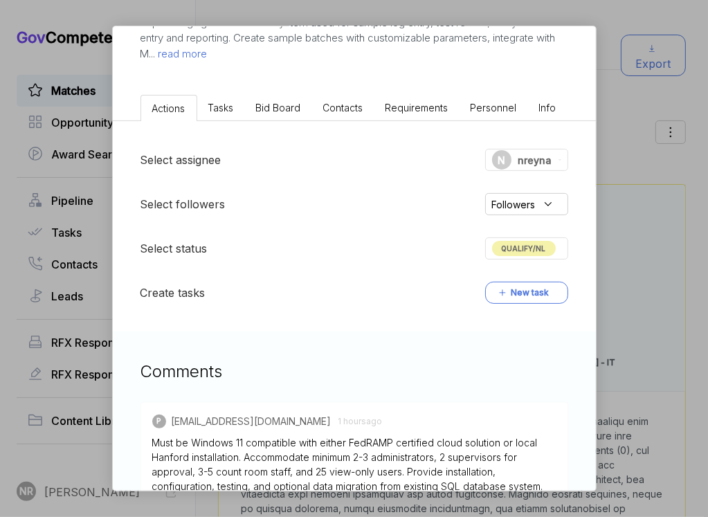
scroll to position [179, 0]
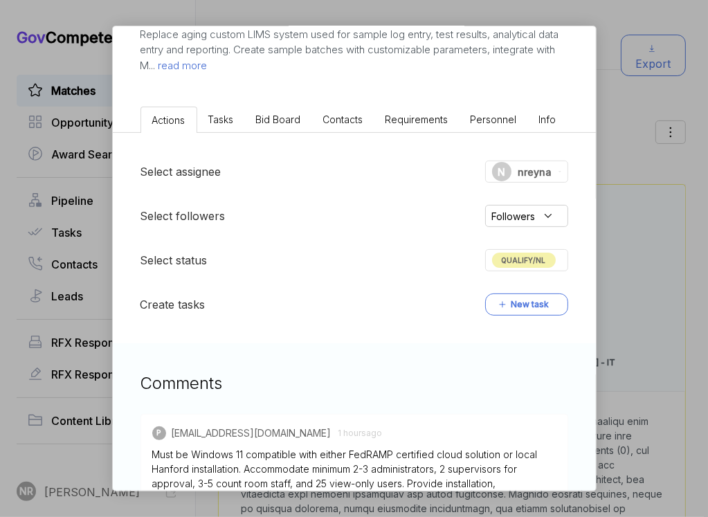
click at [539, 248] on div "Select assignee N nreyna Select followers Followers Select status QUALIFY/NL Cr…" at bounding box center [354, 238] width 483 height 210
click at [539, 257] on span "QUALIFY/NL" at bounding box center [524, 260] width 64 height 15
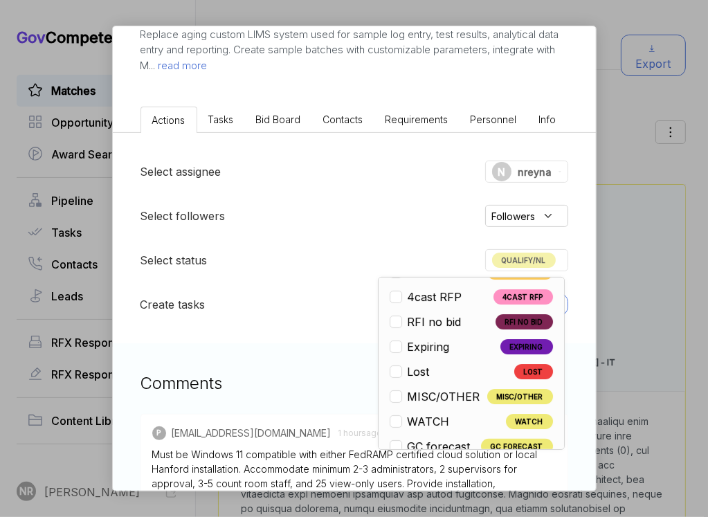
scroll to position [323, 0]
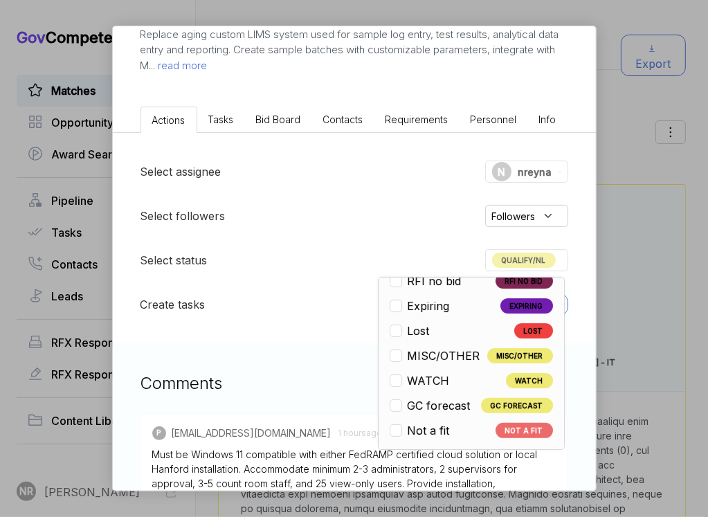
click at [437, 434] on span "Not a fit" at bounding box center [428, 430] width 42 height 17
checkbox input "false"
checkbox input "true"
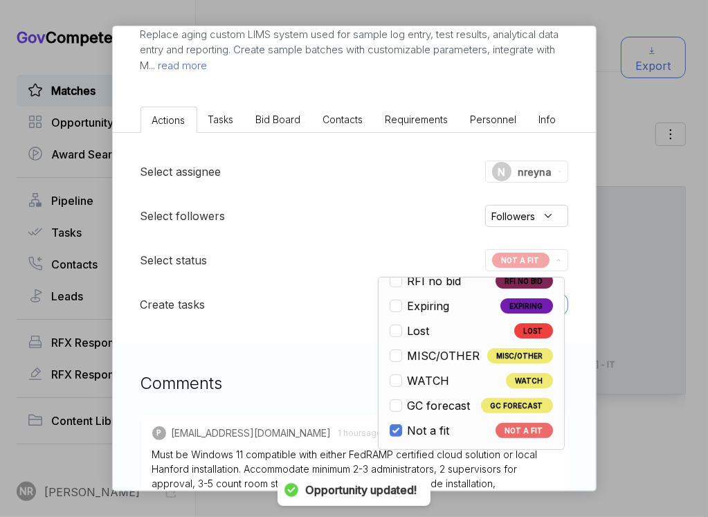
click at [645, 176] on div "Laboratory Information Management System sam STAGE Sources Sought Copy link POS…" at bounding box center [354, 258] width 708 height 517
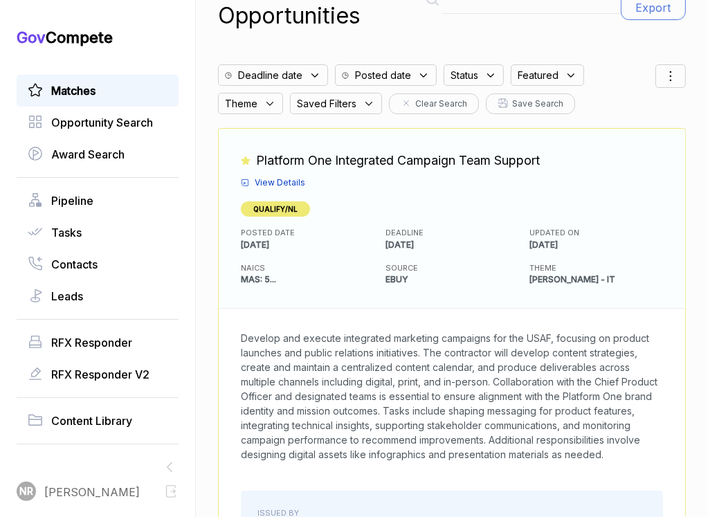
scroll to position [232, 0]
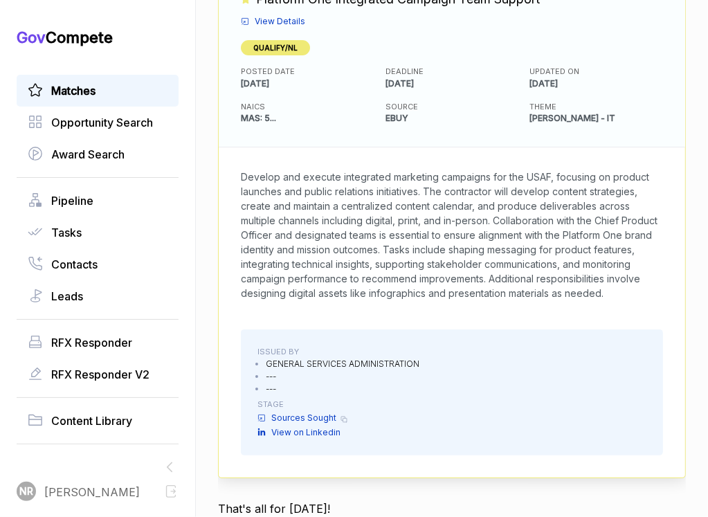
drag, startPoint x: 363, startPoint y: 304, endPoint x: 228, endPoint y: 145, distance: 208.7
click at [228, 147] on div "Develop and execute integrated marketing campaigns for the USAF, focusing on pr…" at bounding box center [452, 234] width 466 height 175
copy span "Develop and execute integrated marketing campaigns for the USAF, focusing on pr…"
click at [415, 216] on span "Develop and execute integrated marketing campaigns for the USAF, focusing on pr…" at bounding box center [449, 235] width 416 height 128
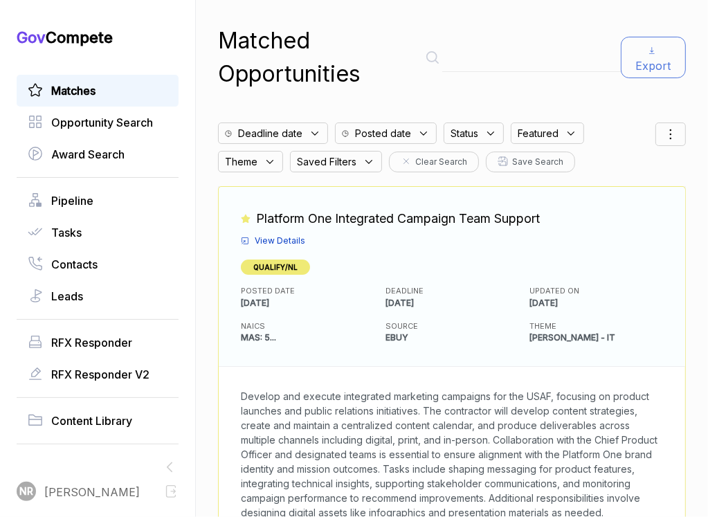
click at [282, 247] on div "Featured Platform One Integrated Campaign Team Support View Details QUALIFY/NL" at bounding box center [452, 247] width 422 height 76
click at [300, 239] on span "View Details" at bounding box center [280, 241] width 51 height 12
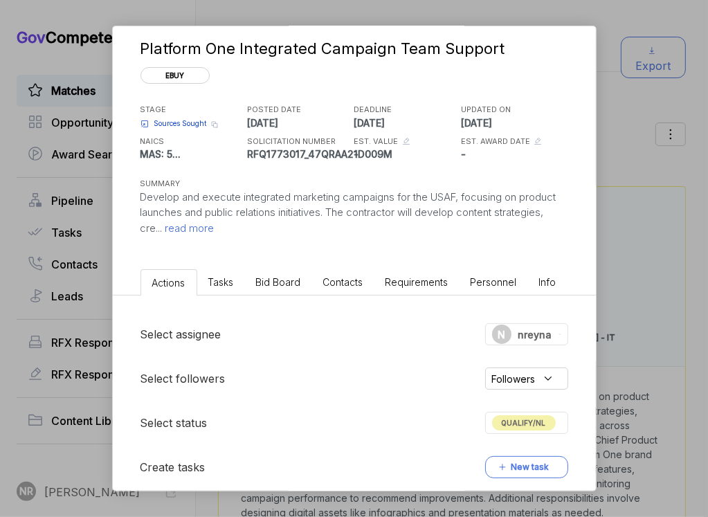
scroll to position [226, 0]
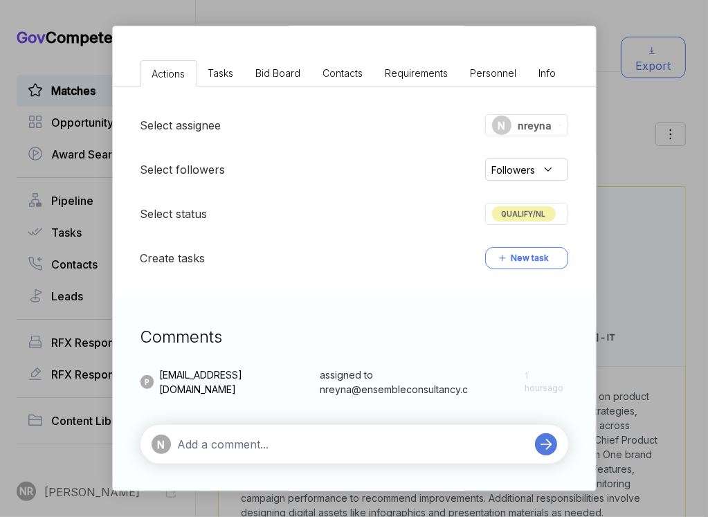
click at [336, 449] on textarea at bounding box center [353, 444] width 350 height 17
paste textarea "large-scale marketing and public relations campaign execution for USAF product …"
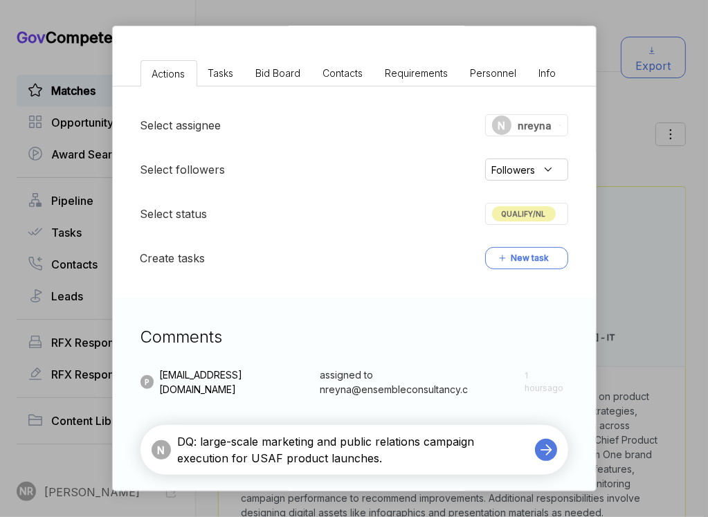
type textarea "DQ: large-scale marketing and public relations campaign execution for USAF prod…"
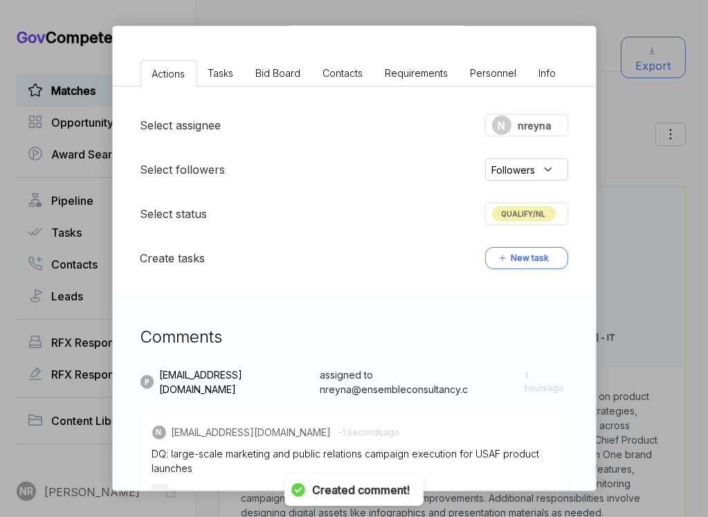
scroll to position [0, 0]
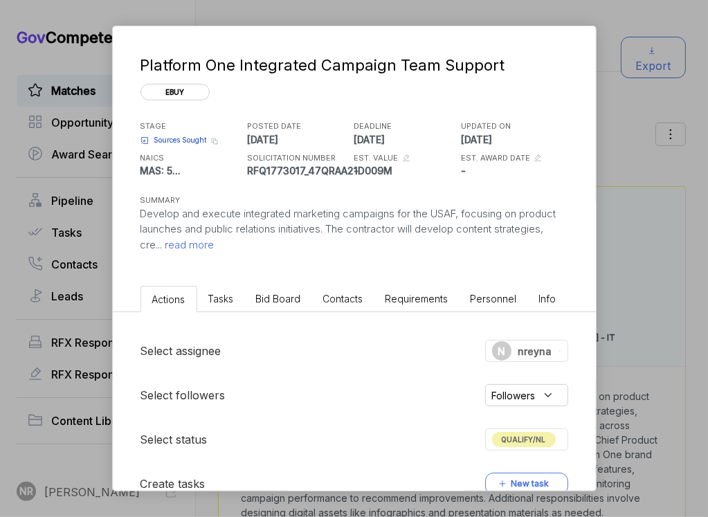
click at [194, 239] on span "read more" at bounding box center [189, 244] width 52 height 13
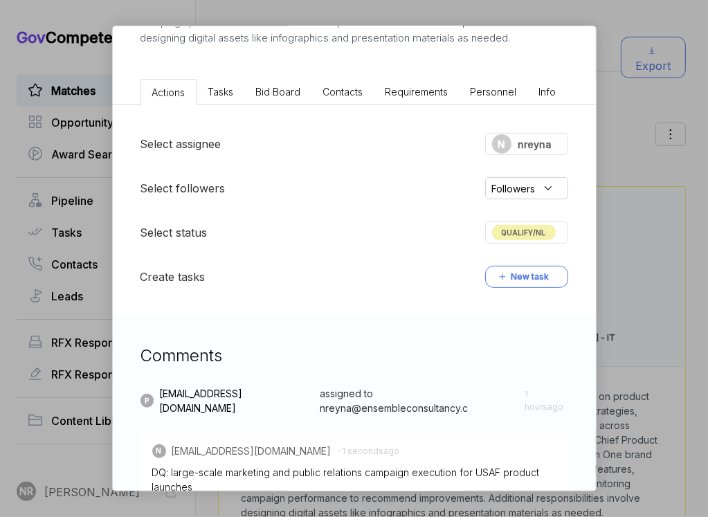
scroll to position [304, 0]
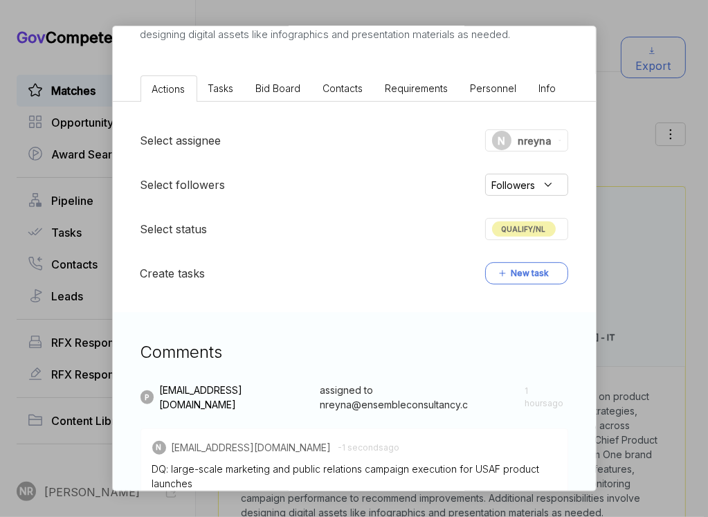
click at [525, 237] on span "QUALIFY/NL" at bounding box center [524, 228] width 64 height 15
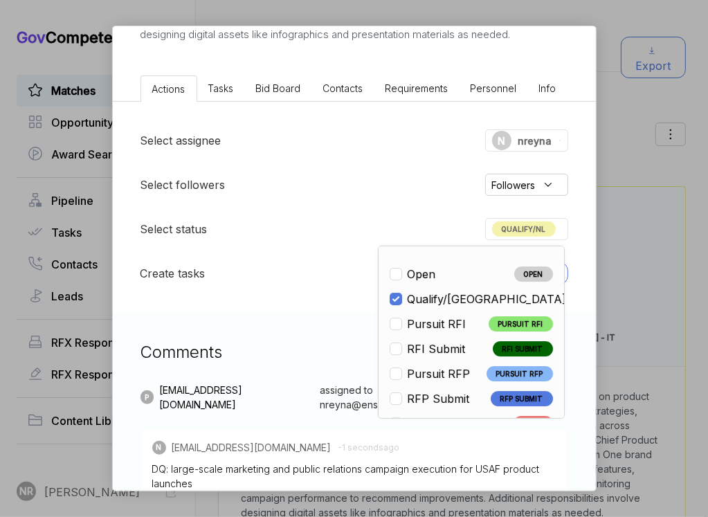
scroll to position [323, 0]
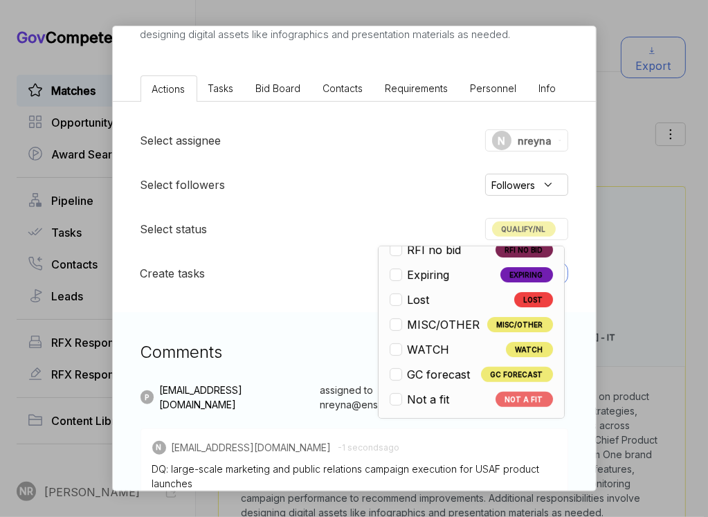
click at [453, 407] on div "Not a fit" at bounding box center [422, 399] width 67 height 17
checkbox input "false"
checkbox input "true"
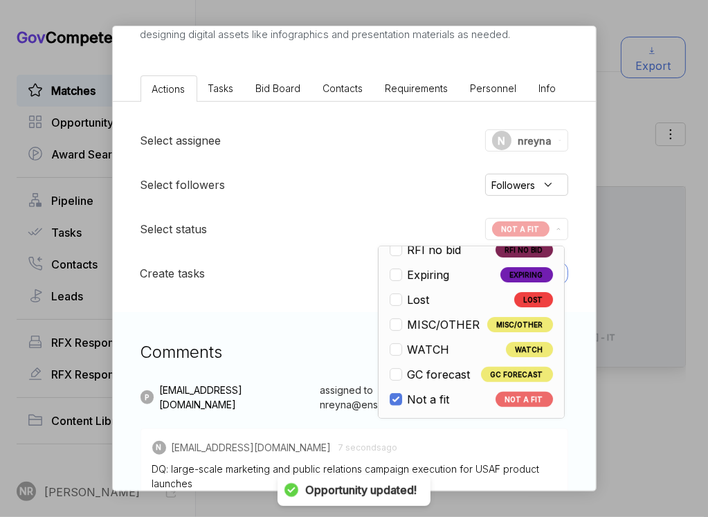
click at [372, 196] on div "Select followers Followers" at bounding box center [354, 185] width 428 height 22
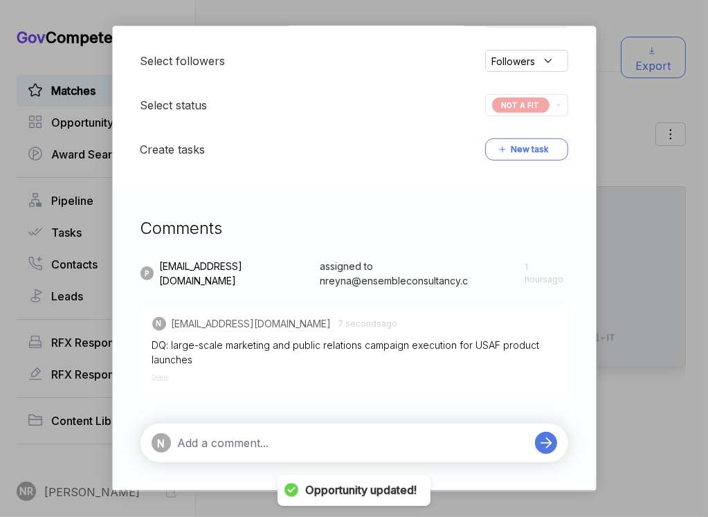
scroll to position [441, 0]
drag, startPoint x: 427, startPoint y: 444, endPoint x: 437, endPoint y: 448, distance: 10.5
click at [428, 444] on textarea at bounding box center [353, 442] width 350 height 17
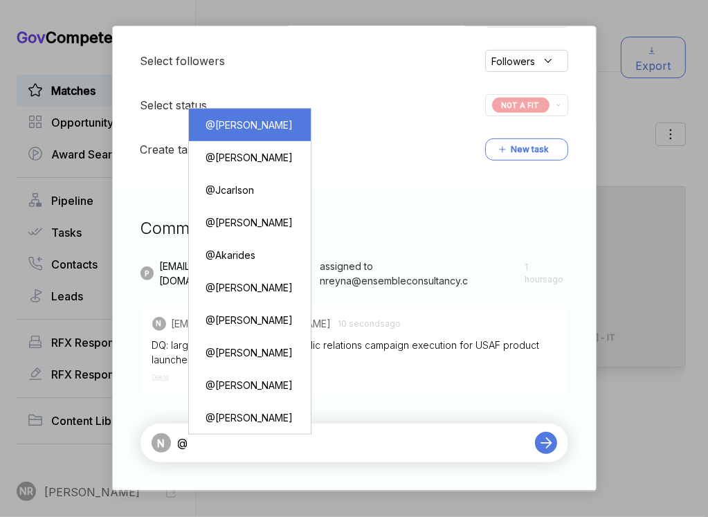
type textarea "@[PERSON_NAME]"
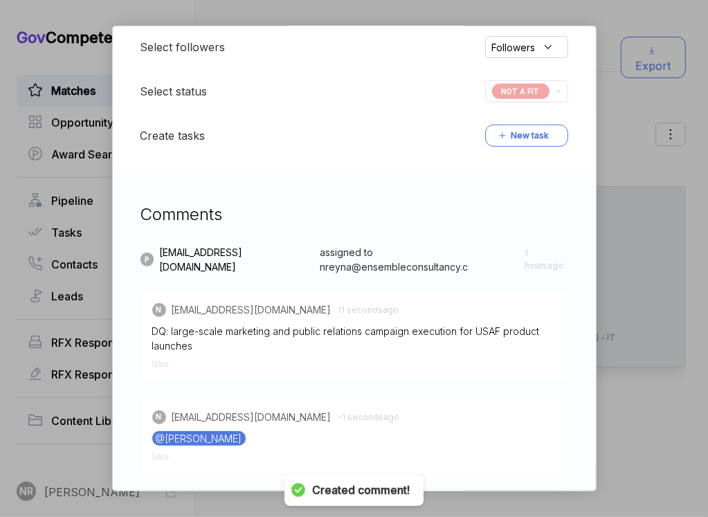
click at [636, 136] on div "Platform One Integrated Campaign Team Support ebuy STAGE Sources Sought Copy li…" at bounding box center [354, 258] width 708 height 517
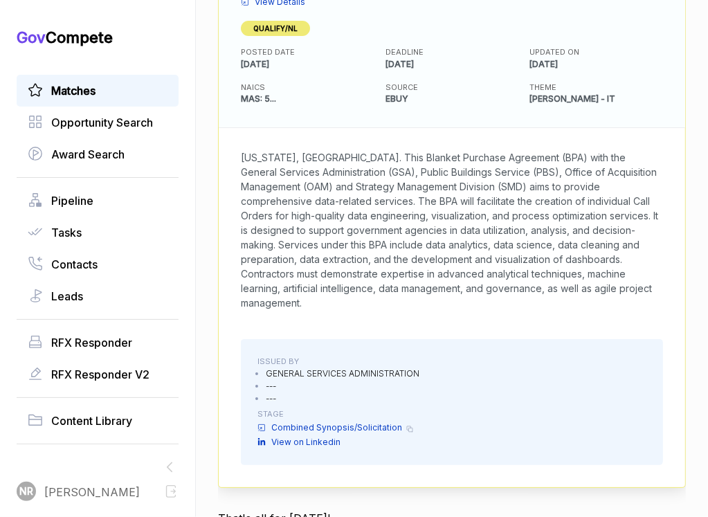
scroll to position [247, 0]
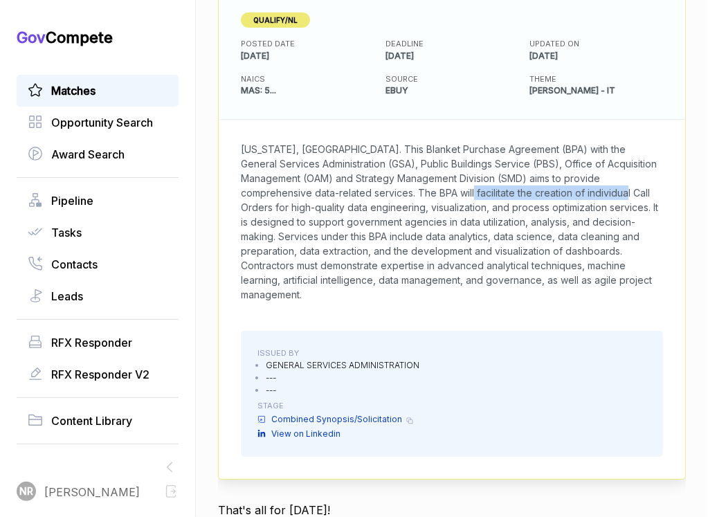
drag, startPoint x: 596, startPoint y: 188, endPoint x: 438, endPoint y: 186, distance: 158.4
click at [438, 186] on span "[US_STATE], [GEOGRAPHIC_DATA]. This Blanket Purchase Agreement (BPA) with the G…" at bounding box center [449, 221] width 417 height 157
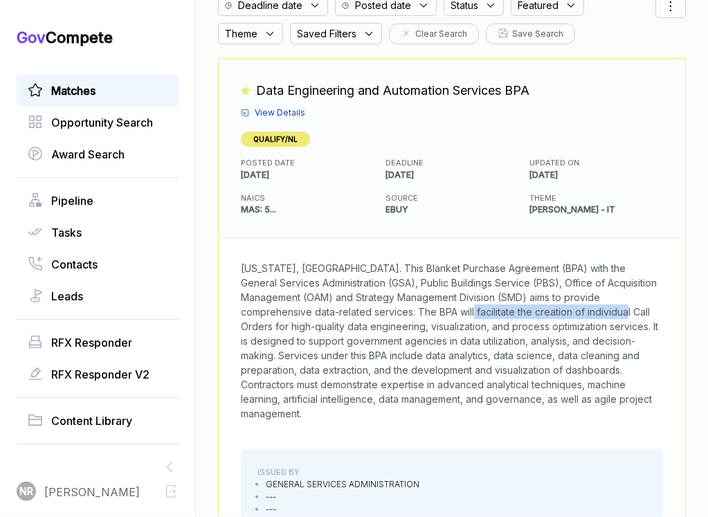
scroll to position [30, 0]
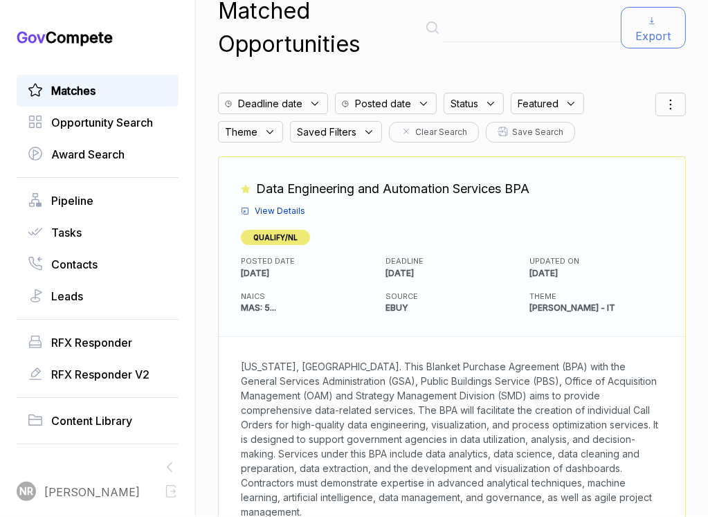
click at [288, 206] on span "View Details" at bounding box center [280, 211] width 51 height 12
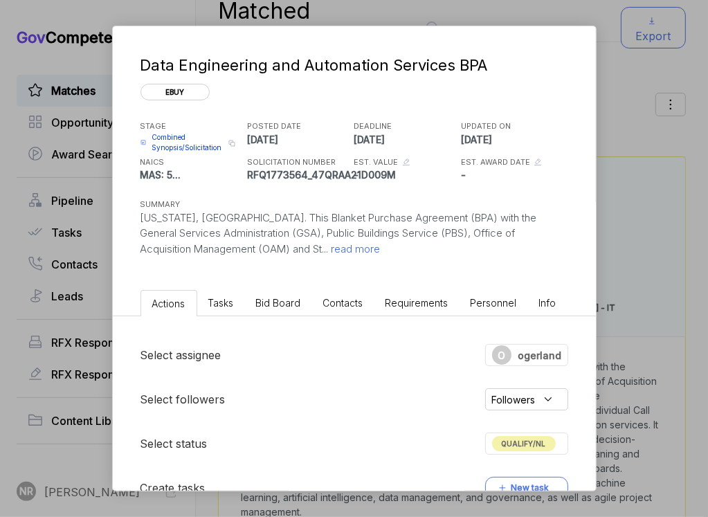
click at [329, 247] on span "read more" at bounding box center [355, 248] width 52 height 13
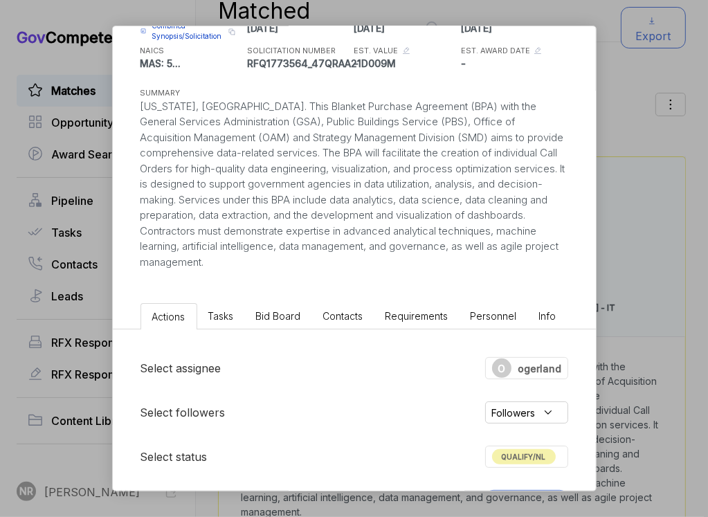
scroll to position [428, 0]
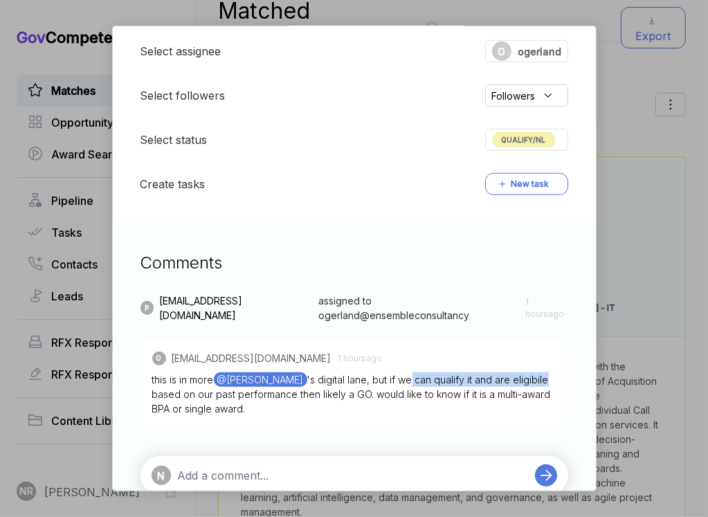
drag, startPoint x: 394, startPoint y: 376, endPoint x: 542, endPoint y: 374, distance: 148.1
click at [542, 374] on div "this is in more @[PERSON_NAME] 's digital lane, but if we can qualify it and ar…" at bounding box center [354, 394] width 404 height 44
copy div "can qualify it and are eligibile"
click at [375, 469] on textarea at bounding box center [353, 475] width 350 height 17
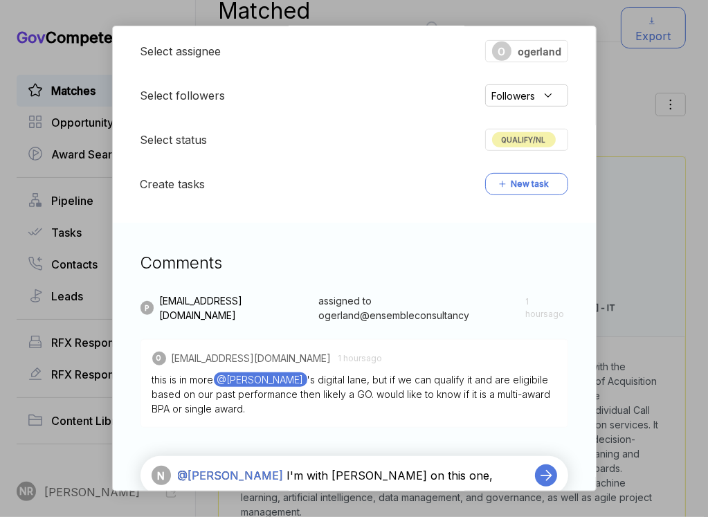
paste textarea "can qualify it and are eligibile"
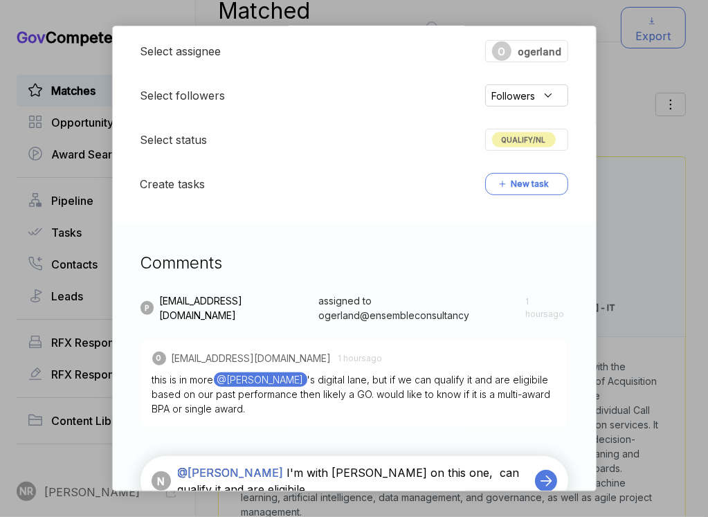
scroll to position [433, 0]
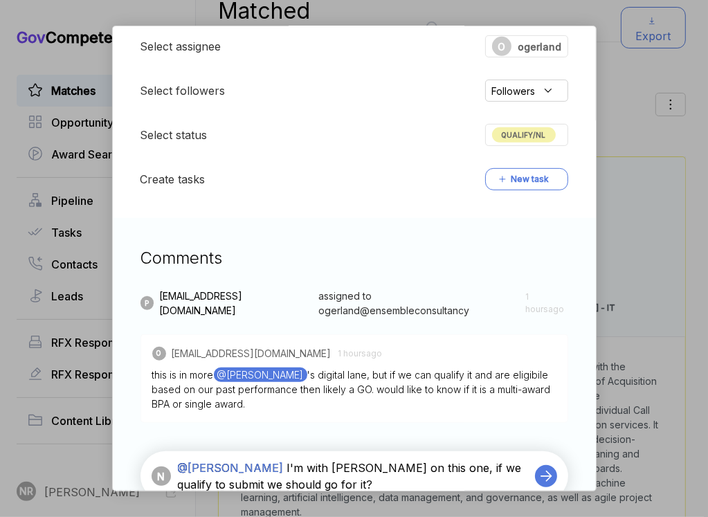
type textarea "@Pashioune Wilson I'm with Ollie on this one, if we qualify to submit we should…"
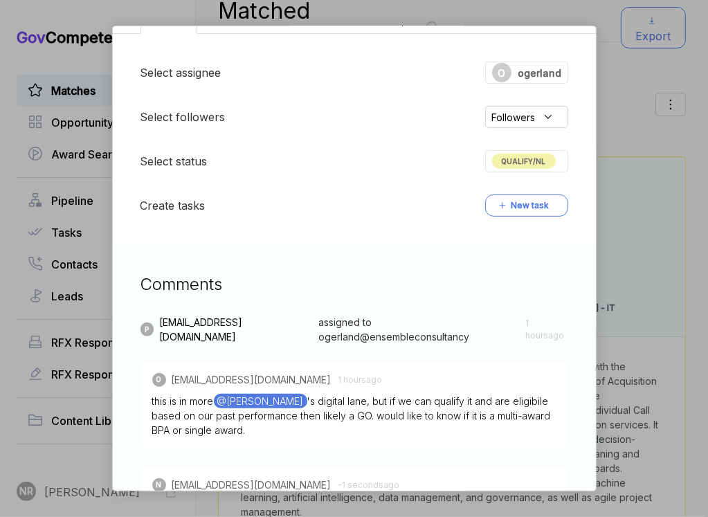
scroll to position [551, 0]
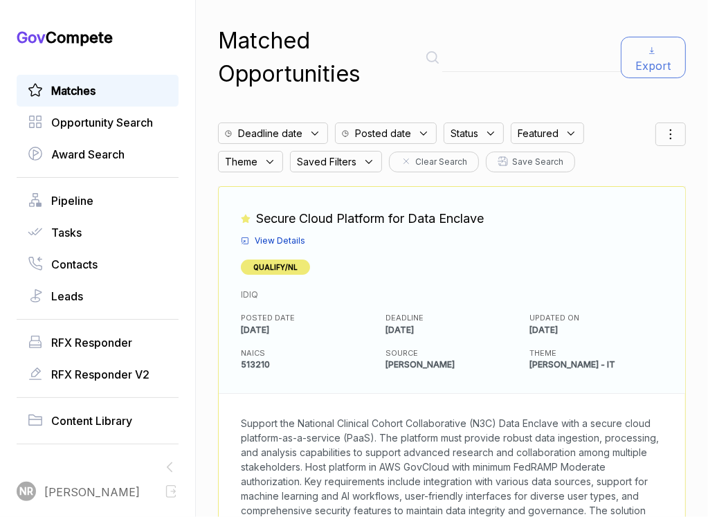
click at [286, 235] on span "View Details" at bounding box center [280, 241] width 51 height 12
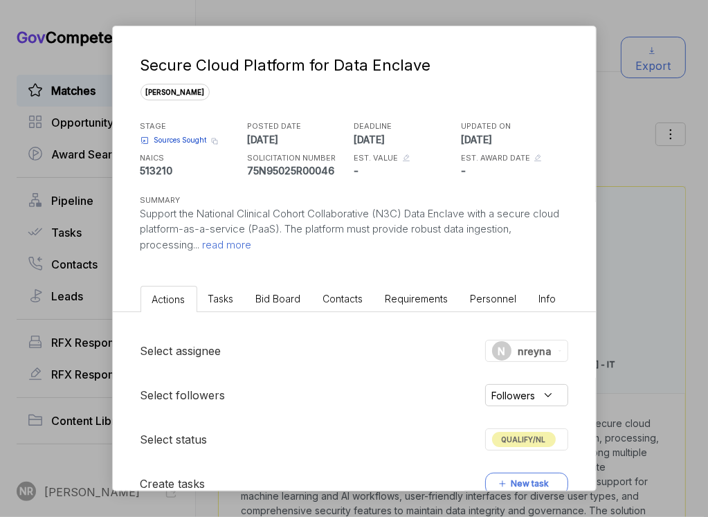
scroll to position [226, 0]
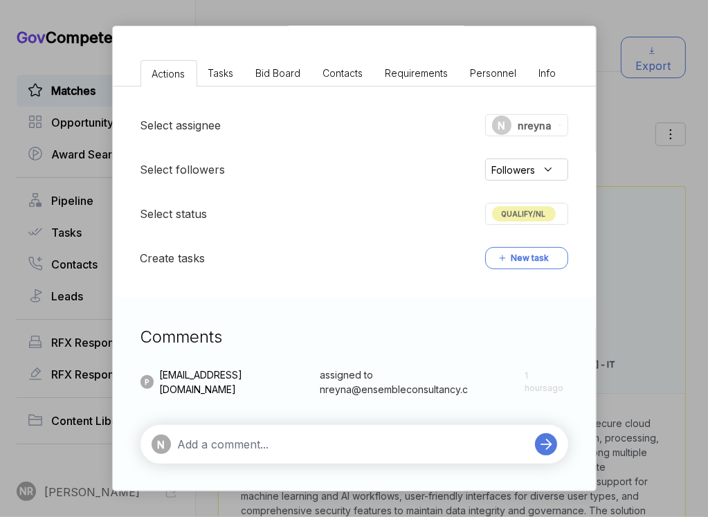
click at [352, 449] on textarea at bounding box center [353, 444] width 350 height 17
paste textarea "we do not currently have the capability to deliver a platform that can scale to…"
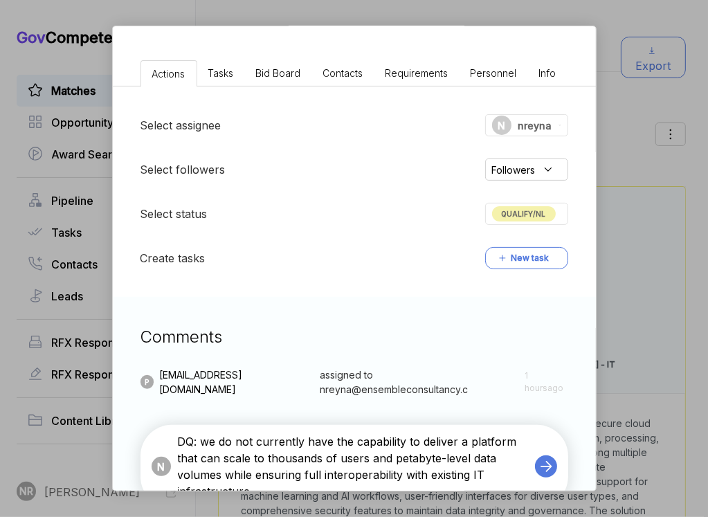
scroll to position [232, 0]
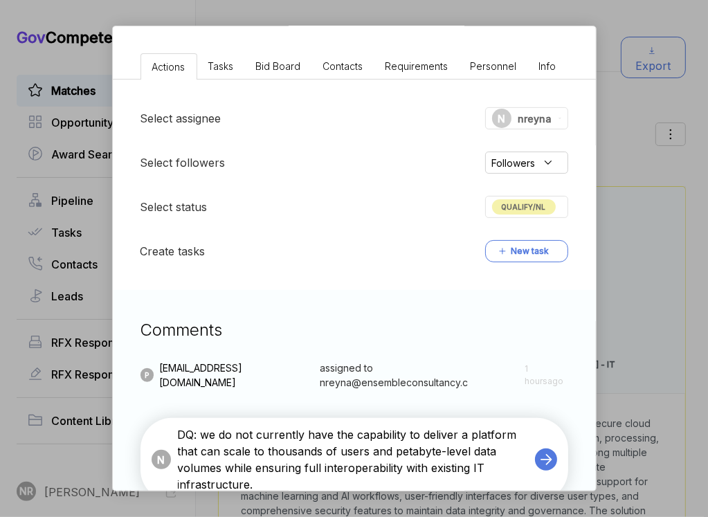
type textarea "DQ: we do not currently have the capability to deliver a platform that can scal…"
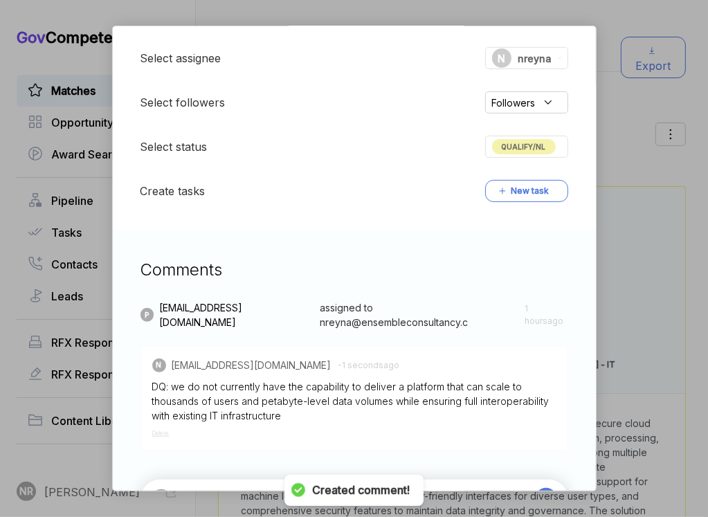
scroll to position [347, 0]
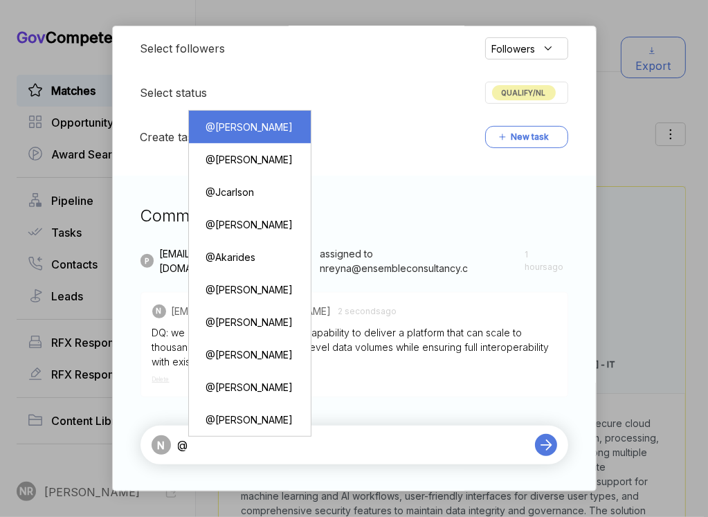
type textarea "@Pashioune Wilson"
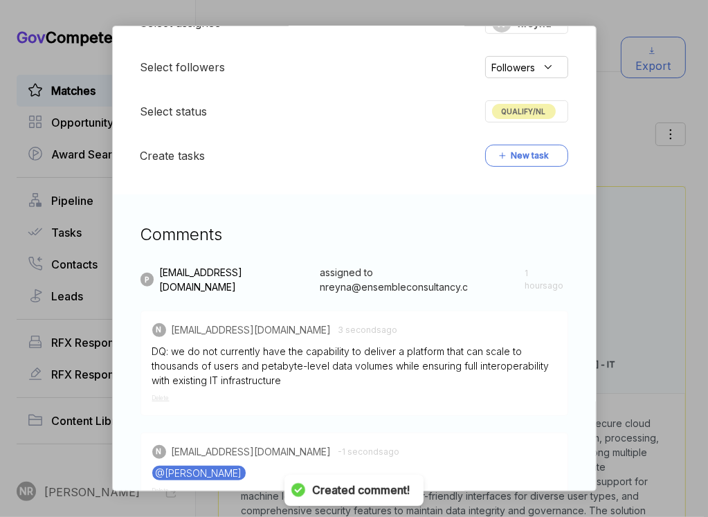
scroll to position [260, 0]
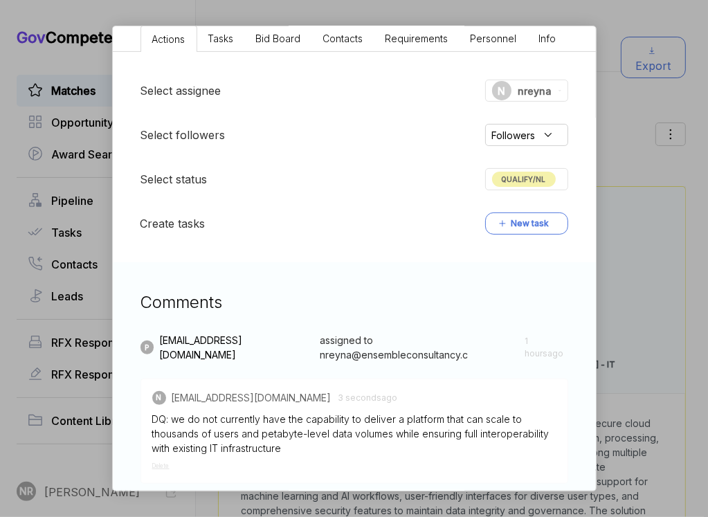
click at [516, 187] on div "QUALIFY/NL" at bounding box center [526, 179] width 83 height 22
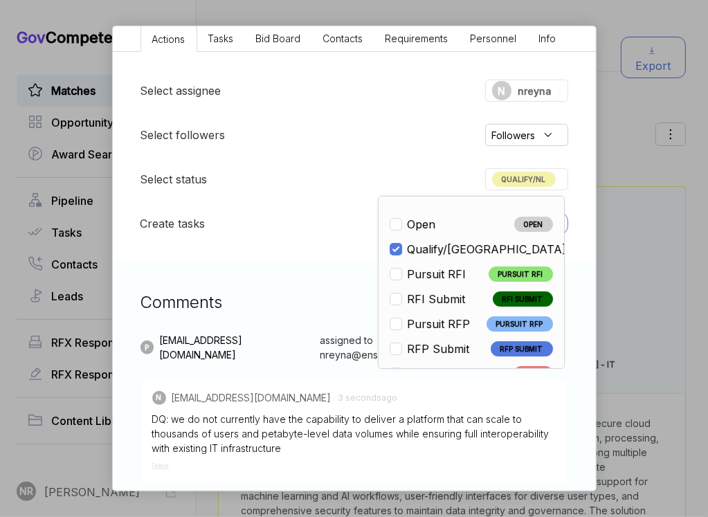
scroll to position [323, 0]
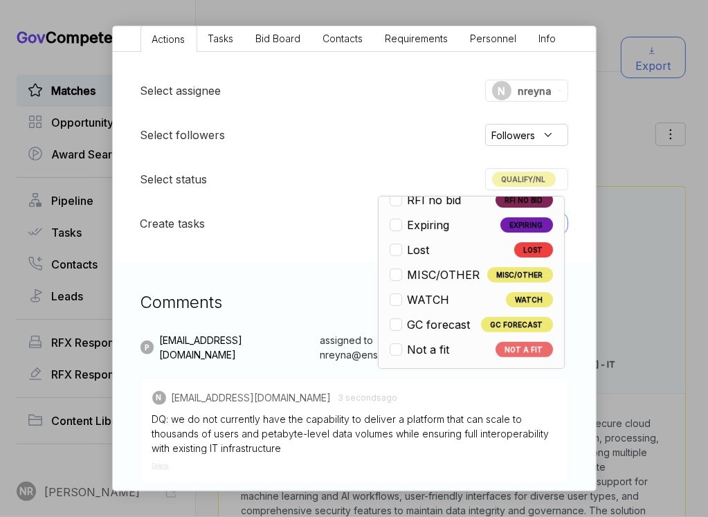
click at [455, 345] on li "Not a fit NOT A FIT" at bounding box center [470, 349] width 163 height 17
checkbox input "false"
checkbox input "true"
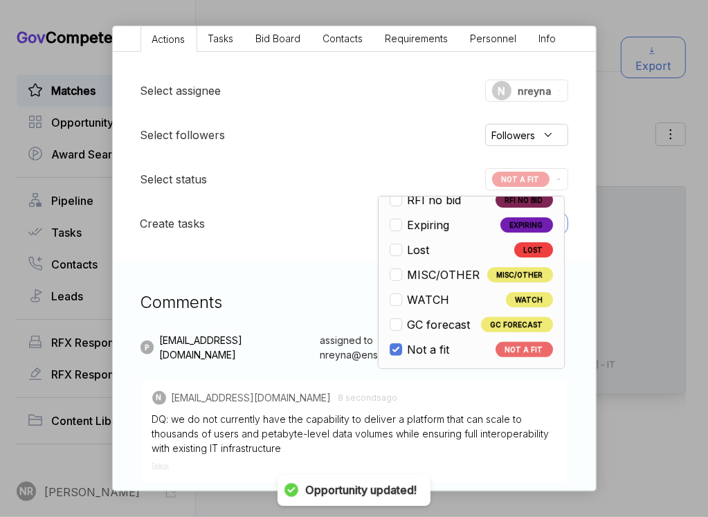
click at [641, 355] on div "Secure Cloud Platform for Data Enclave sam STAGE Sources Sought Copy link POSTE…" at bounding box center [354, 258] width 708 height 517
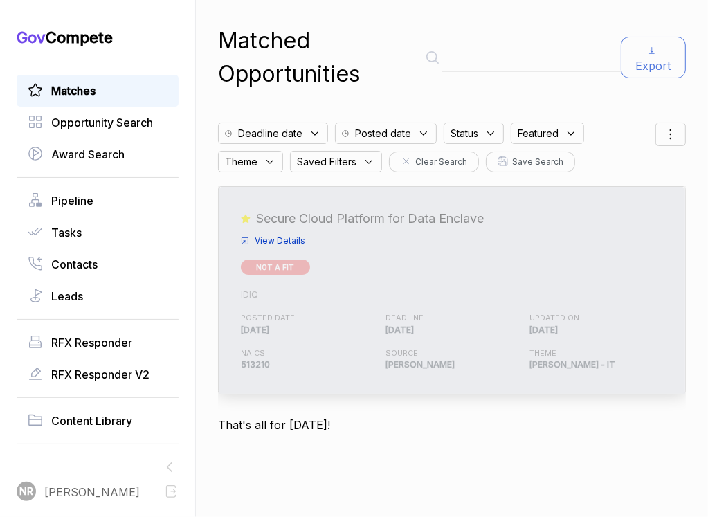
click at [365, 64] on h1 "Matched Opportunities" at bounding box center [317, 57] width 198 height 66
drag, startPoint x: 286, startPoint y: 235, endPoint x: 476, endPoint y: 210, distance: 191.3
click at [476, 210] on div "Featured Secure Cloud Platform for Data Enclave View Details" at bounding box center [452, 228] width 422 height 38
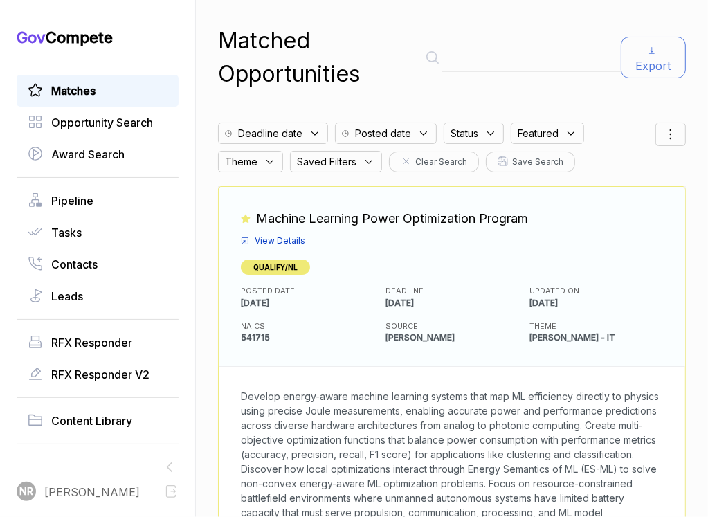
click at [304, 235] on span "View Details" at bounding box center [280, 241] width 51 height 12
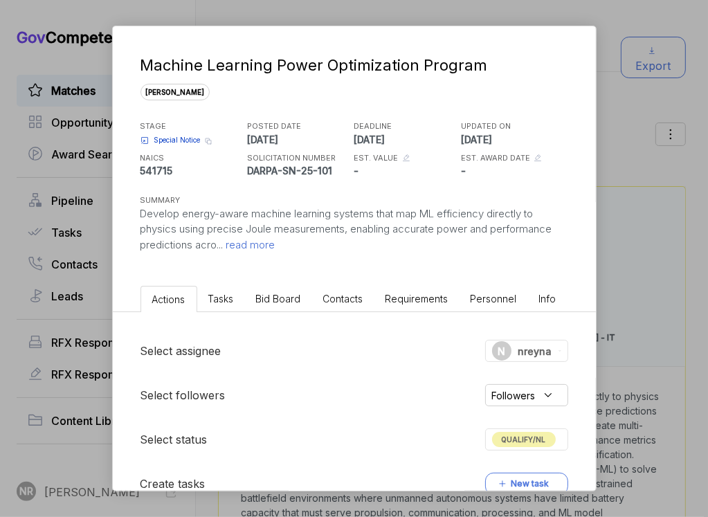
click at [275, 244] on span "read more" at bounding box center [249, 244] width 52 height 13
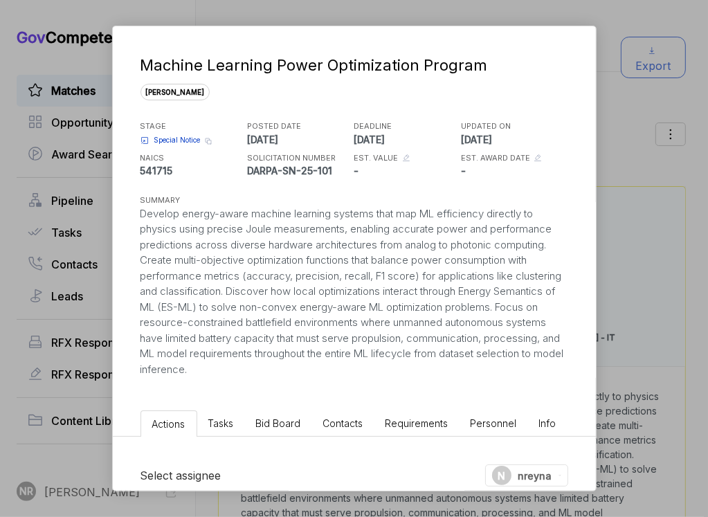
scroll to position [2, 0]
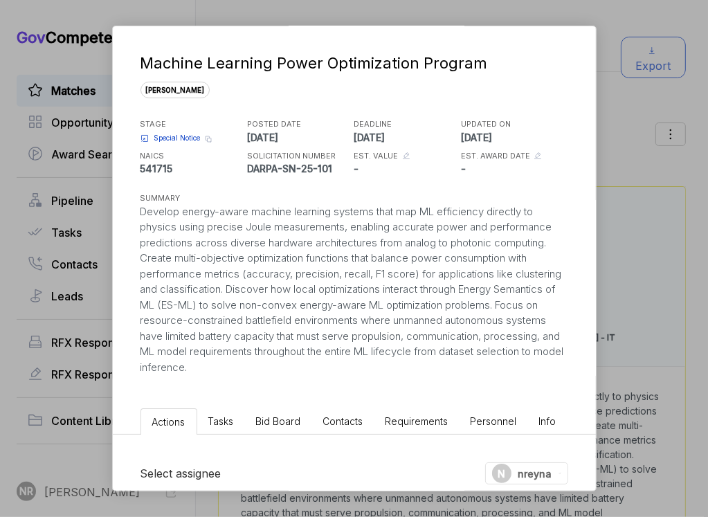
drag, startPoint x: 297, startPoint y: 370, endPoint x: 130, endPoint y: 209, distance: 231.9
click at [130, 209] on div "Machine Learning Power Optimization Program sam STAGE Special Notice Copy link …" at bounding box center [354, 199] width 483 height 351
copy div "Develop energy-aware machine learning systems that map ML efficiency directly t…"
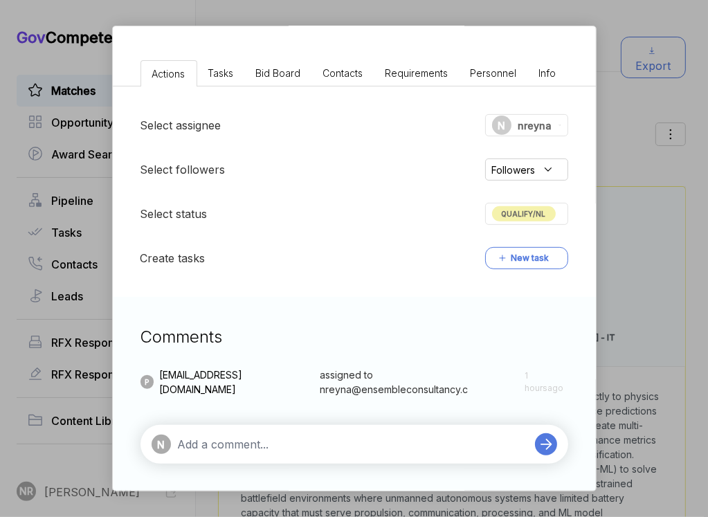
click at [372, 457] on div "N" at bounding box center [354, 444] width 428 height 39
click at [371, 449] on textarea at bounding box center [353, 444] width 350 height 17
paste textarea "opportunity requires deep specialization in energy-aware machine learning tied …"
type textarea "DQ: opportunity requires deep specialization in energy-aware machine learning t…"
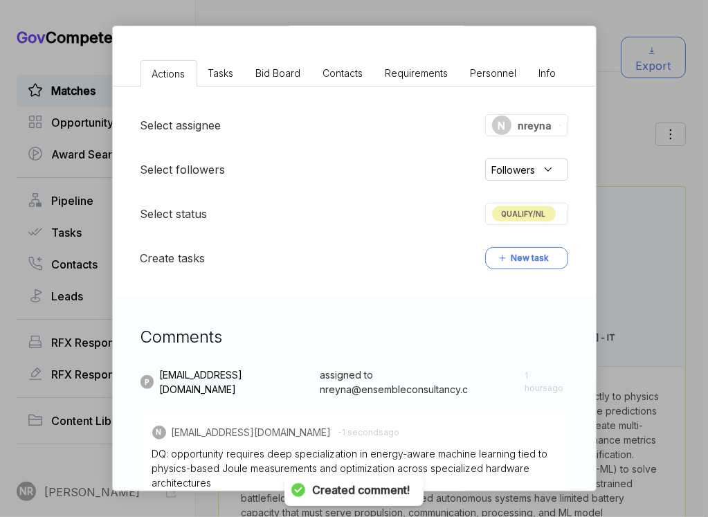
scroll to position [432, 0]
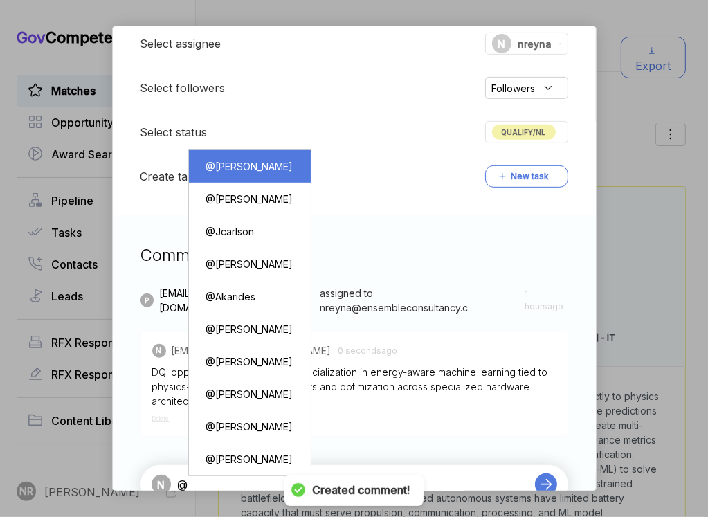
type textarea "@[PERSON_NAME]"
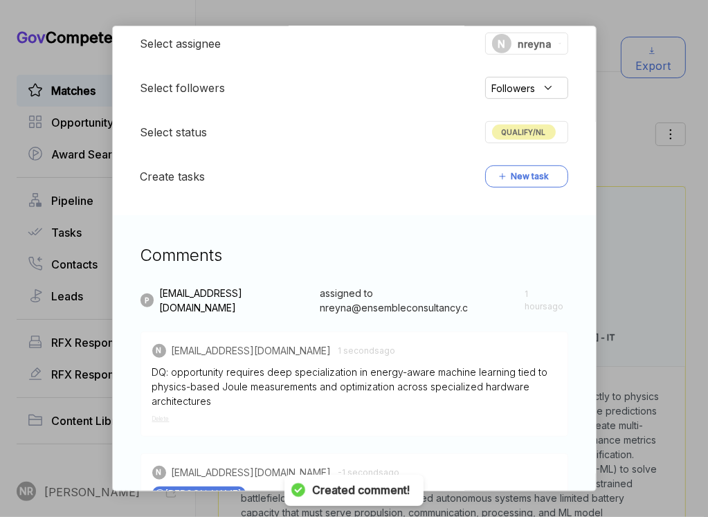
click at [560, 139] on div "QUALIFY/NL" at bounding box center [526, 132] width 83 height 22
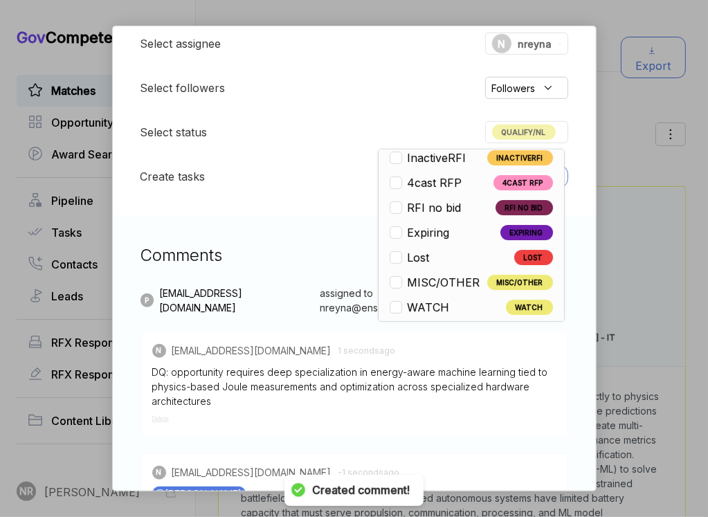
scroll to position [323, 0]
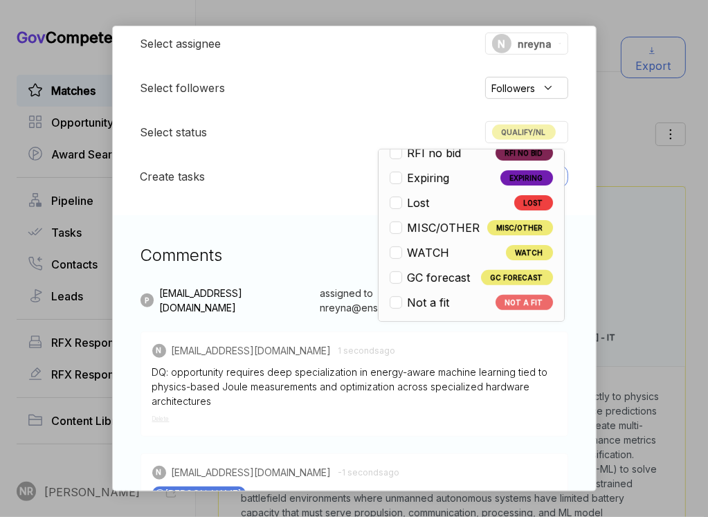
click at [434, 295] on span "Not a fit" at bounding box center [428, 302] width 42 height 17
checkbox input "false"
checkbox input "true"
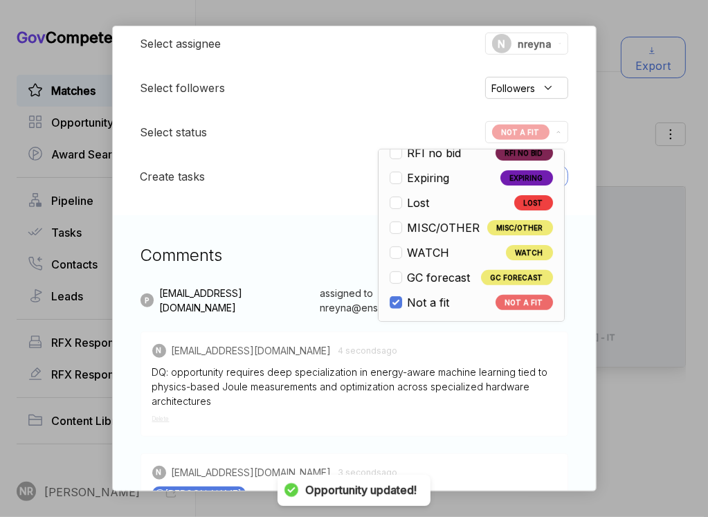
click at [613, 284] on div "Machine Learning Power Optimization Program sam STAGE Special Notice Copy link …" at bounding box center [354, 258] width 708 height 517
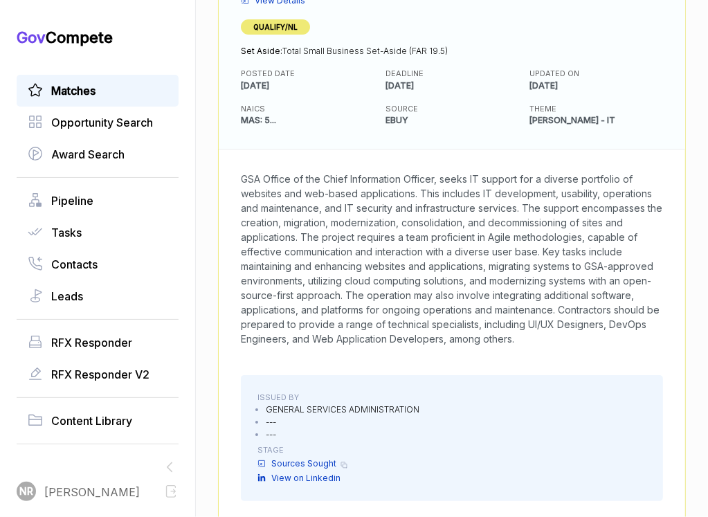
scroll to position [255, 0]
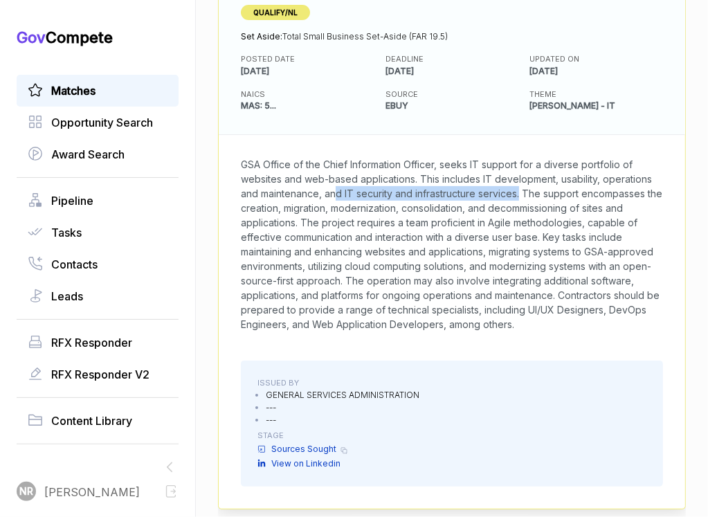
drag, startPoint x: 578, startPoint y: 194, endPoint x: 390, endPoint y: 190, distance: 188.2
click at [390, 190] on span "GSA Office of the Chief Information Officer, seeks IT support for a diverse por…" at bounding box center [451, 244] width 421 height 172
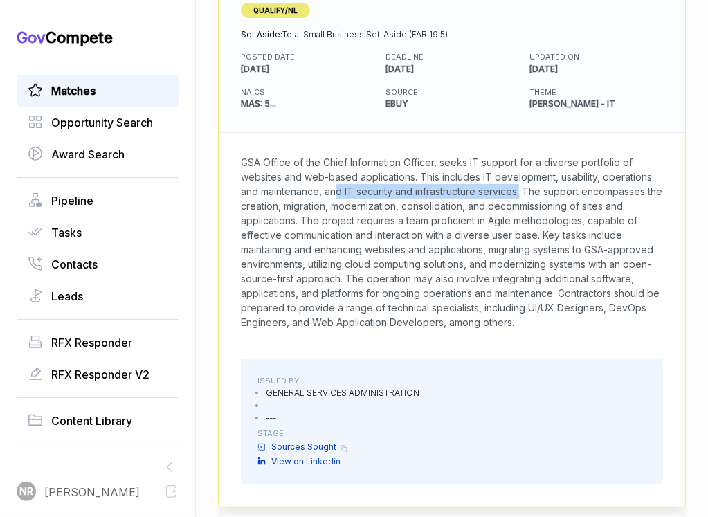
scroll to position [259, 0]
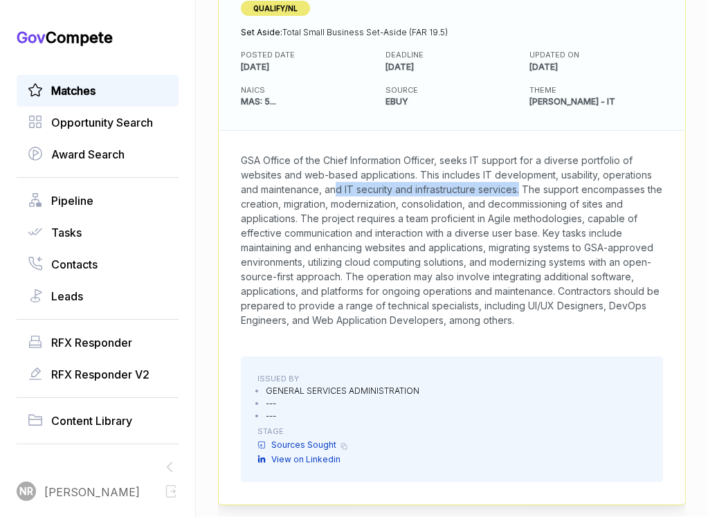
copy span "nd IT security and infrastructure services"
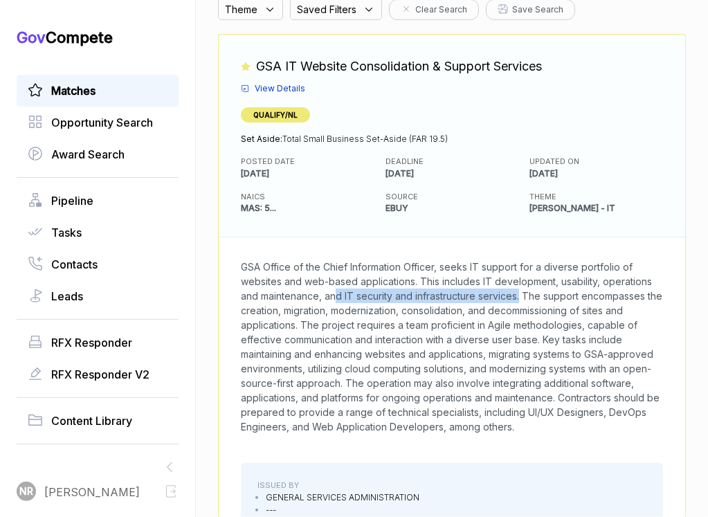
scroll to position [102, 0]
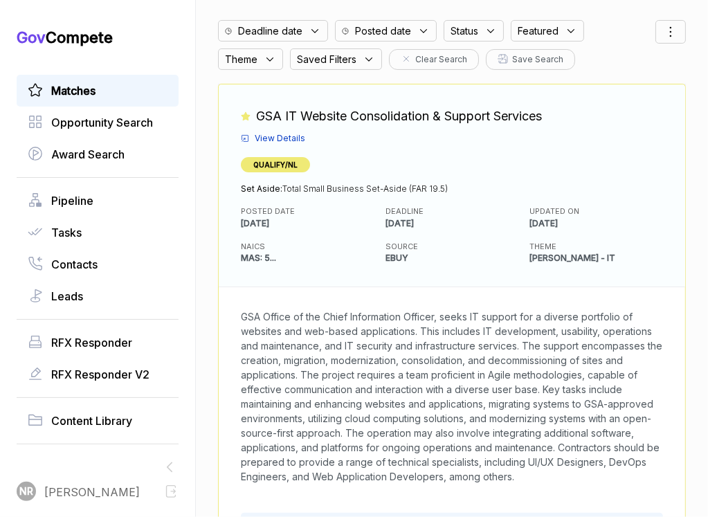
click at [297, 134] on span "View Details" at bounding box center [280, 138] width 51 height 12
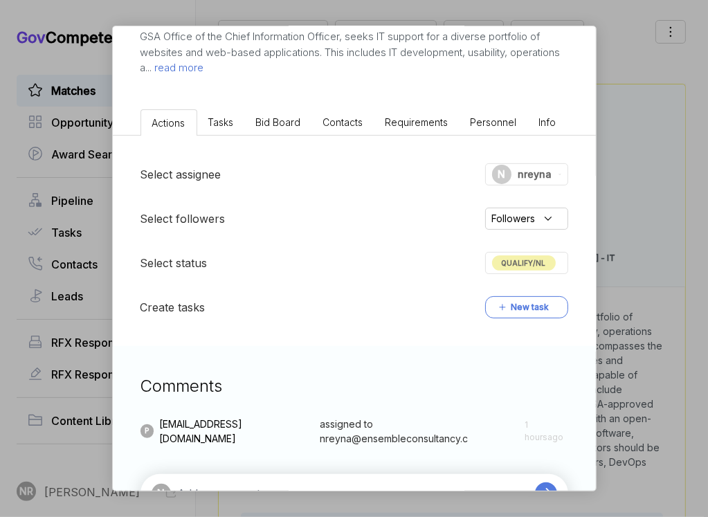
scroll to position [246, 0]
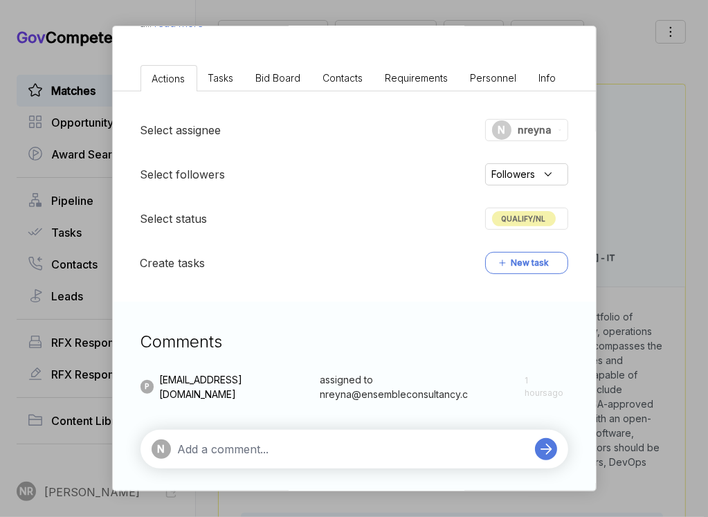
click at [355, 451] on textarea at bounding box center [353, 449] width 350 height 17
paste textarea "nd IT security and infrastructure services"
type textarea "Risk: delivery of IT security and infrastructure services"
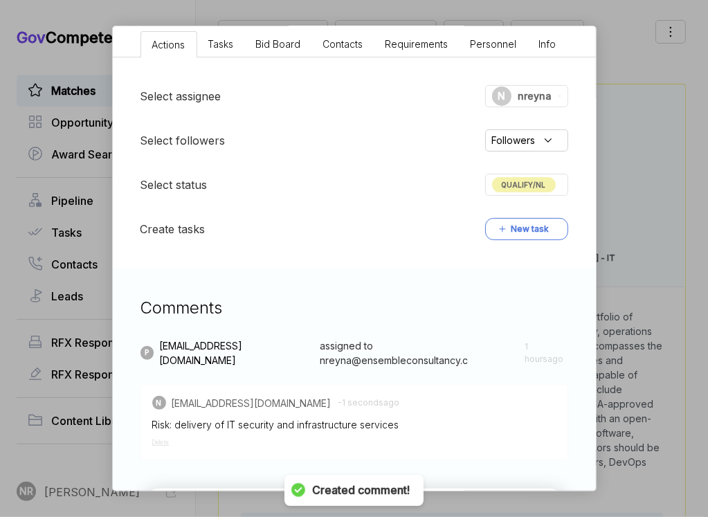
scroll to position [343, 0]
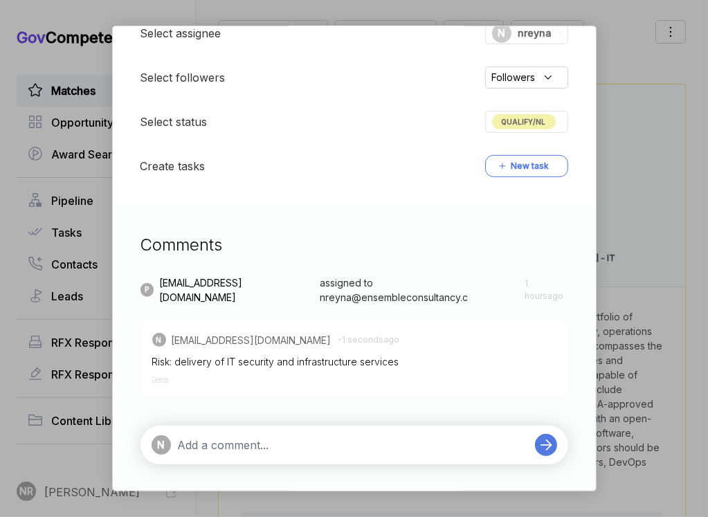
click at [286, 443] on textarea at bounding box center [353, 445] width 350 height 17
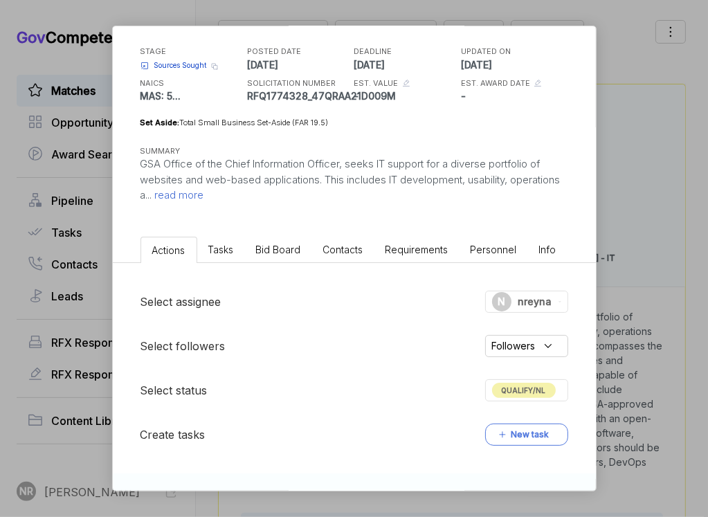
scroll to position [0, 0]
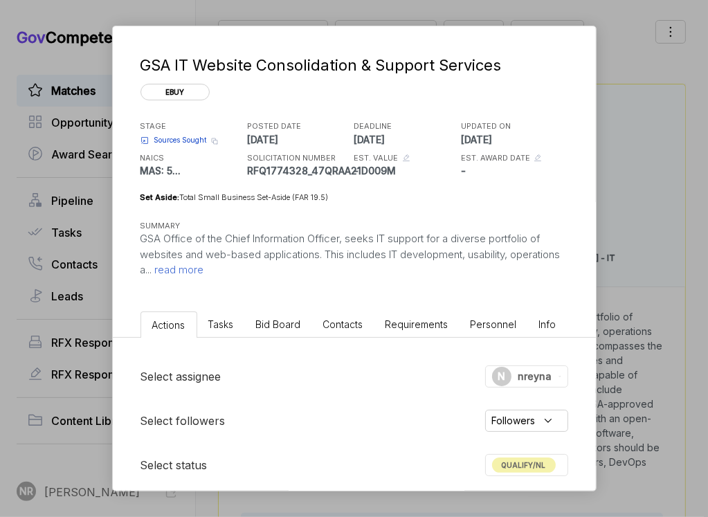
click at [286, 319] on span "Bid Board" at bounding box center [278, 324] width 45 height 12
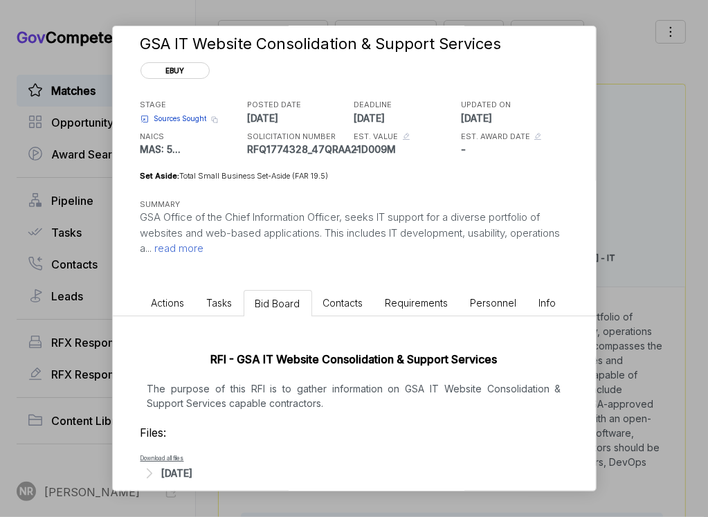
scroll to position [39, 0]
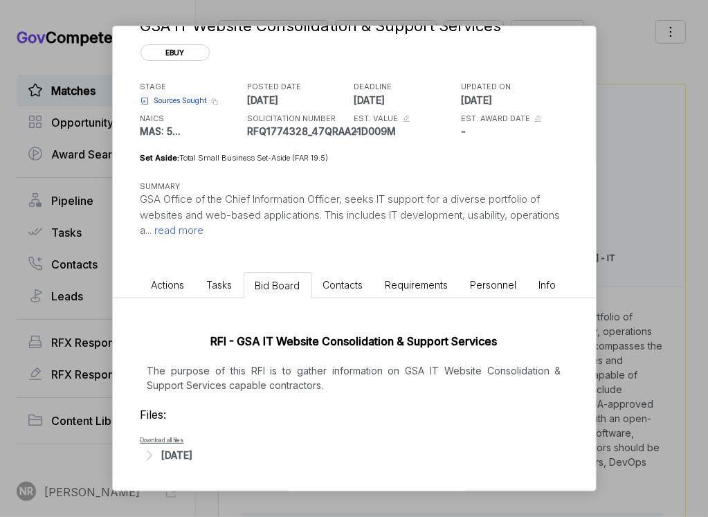
click at [152, 451] on icon at bounding box center [149, 455] width 18 height 18
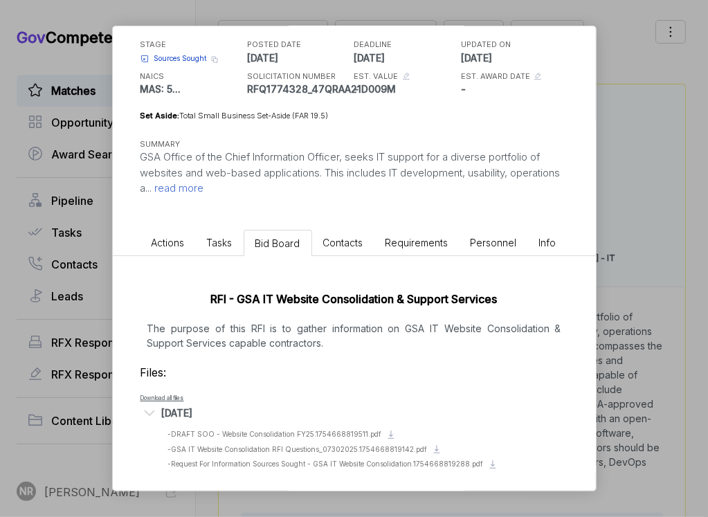
scroll to position [86, 0]
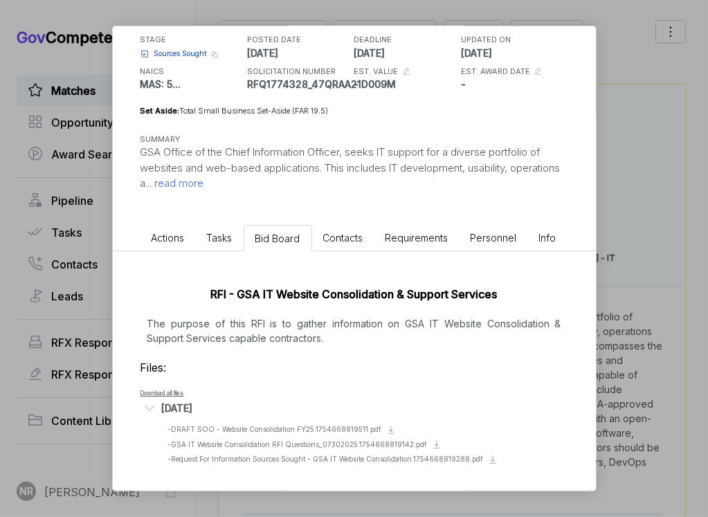
click at [159, 235] on span "Actions" at bounding box center [168, 238] width 33 height 12
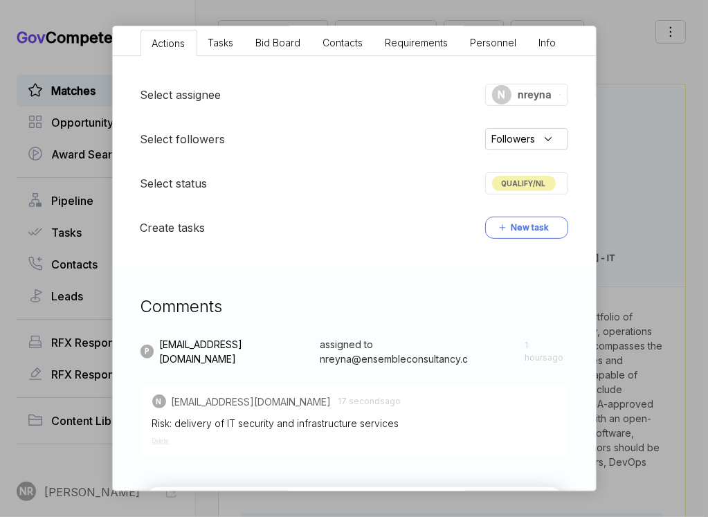
scroll to position [343, 0]
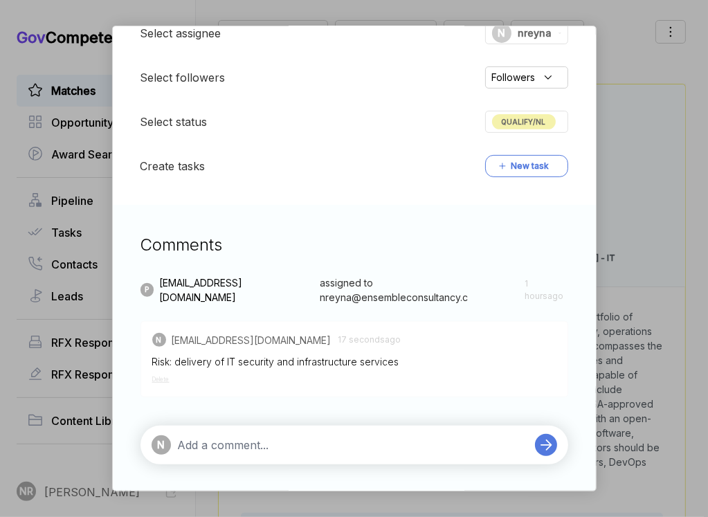
click at [327, 448] on textarea at bounding box center [353, 445] width 350 height 17
type textarea "If we meet all other requirements I think we should respond"
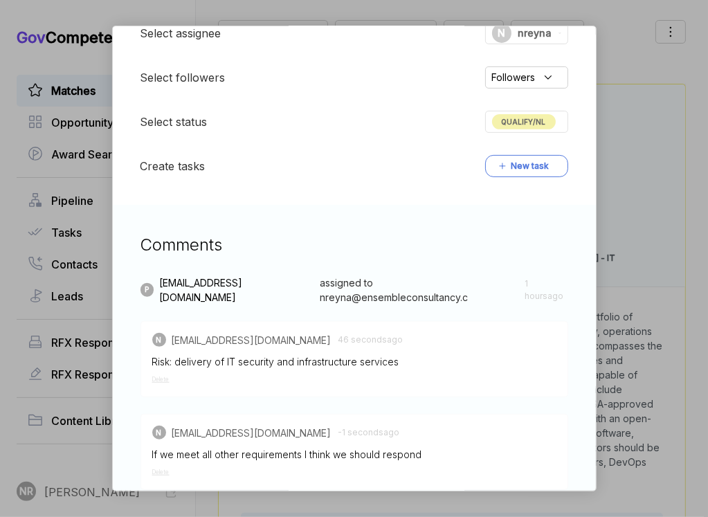
click at [485, 129] on div "QUALIFY/NL" at bounding box center [526, 122] width 83 height 22
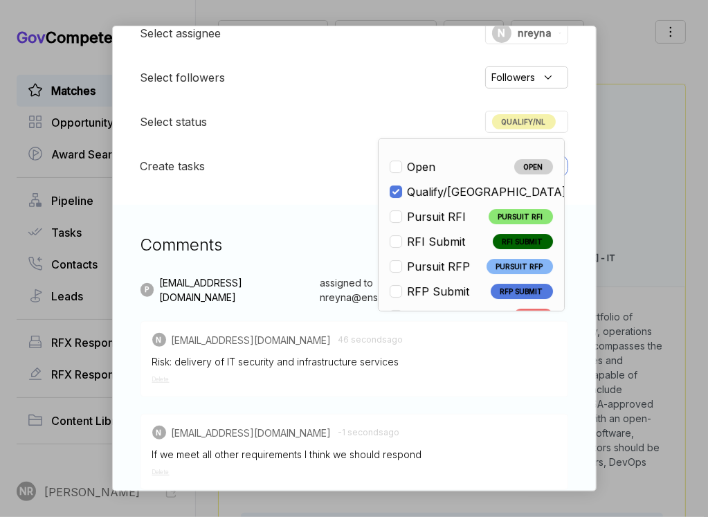
click at [448, 211] on span "Pursuit RFI" at bounding box center [436, 216] width 59 height 17
checkbox input "false"
checkbox input "true"
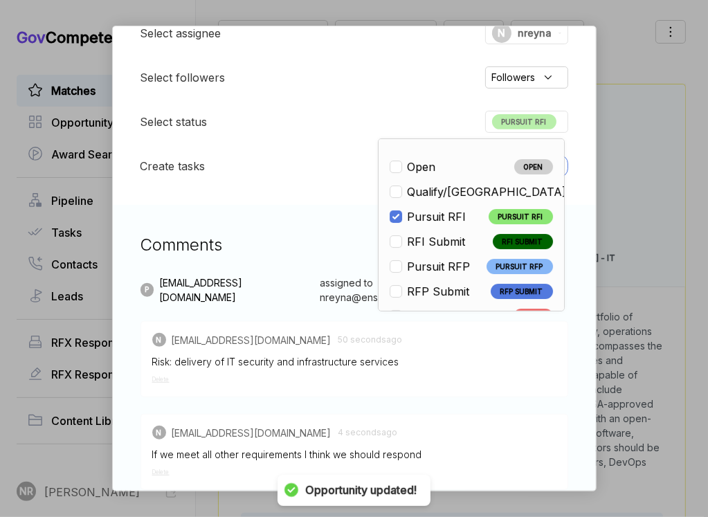
click at [291, 145] on div "Select assignee N nreyna Select followers Followers Select status PURSUIT RFI O…" at bounding box center [354, 99] width 483 height 210
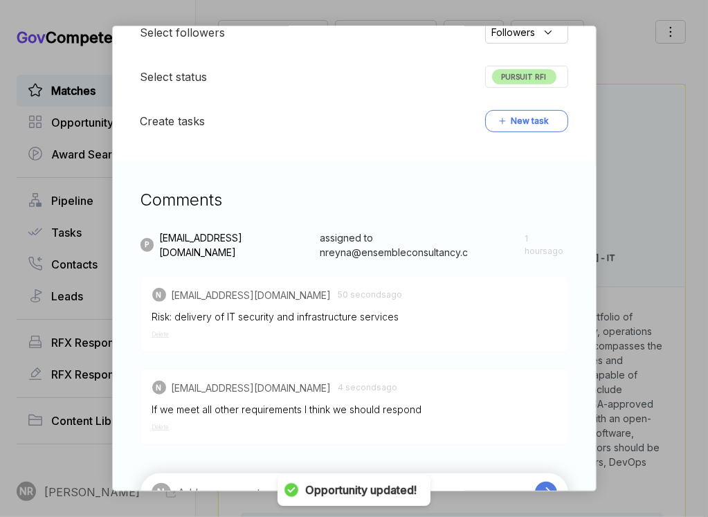
scroll to position [435, 0]
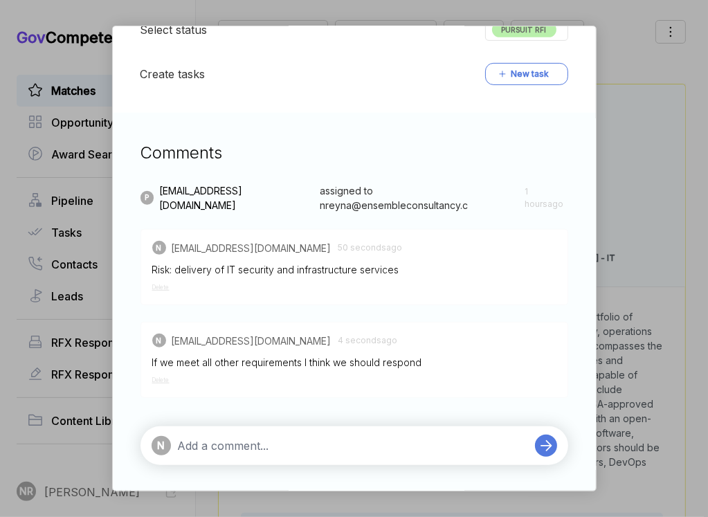
click at [329, 441] on textarea at bounding box center [353, 445] width 350 height 17
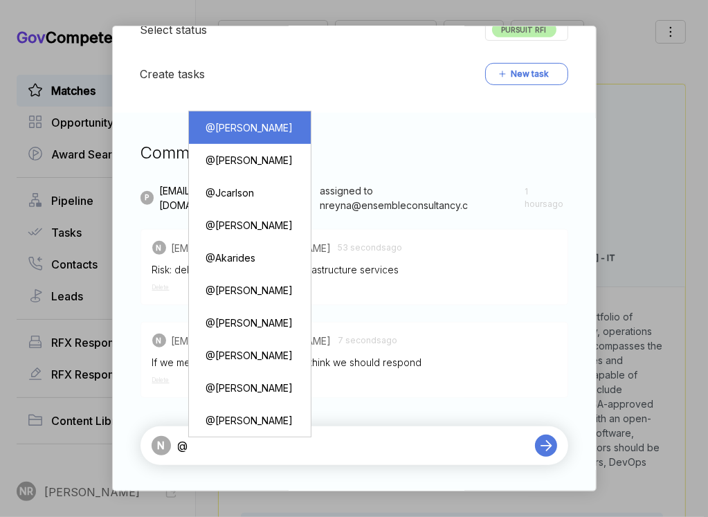
type textarea "@Pashioune Wilson"
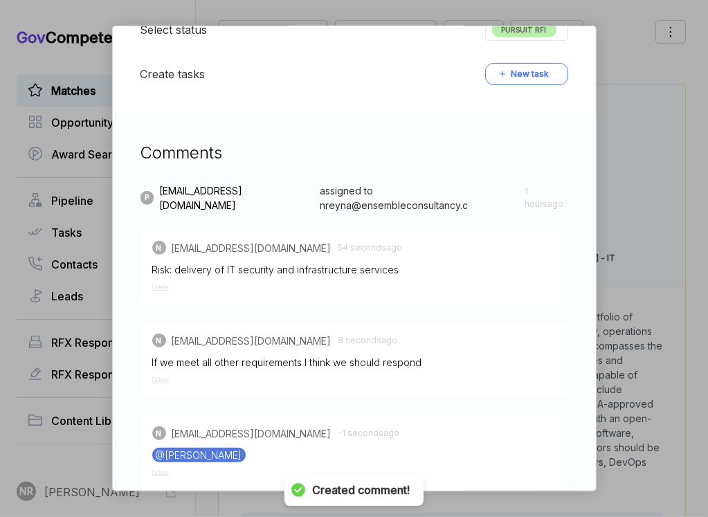
click at [622, 91] on div "GSA IT Website Consolidation & Support Services ebuy STAGE Sources Sought Copy …" at bounding box center [354, 258] width 708 height 517
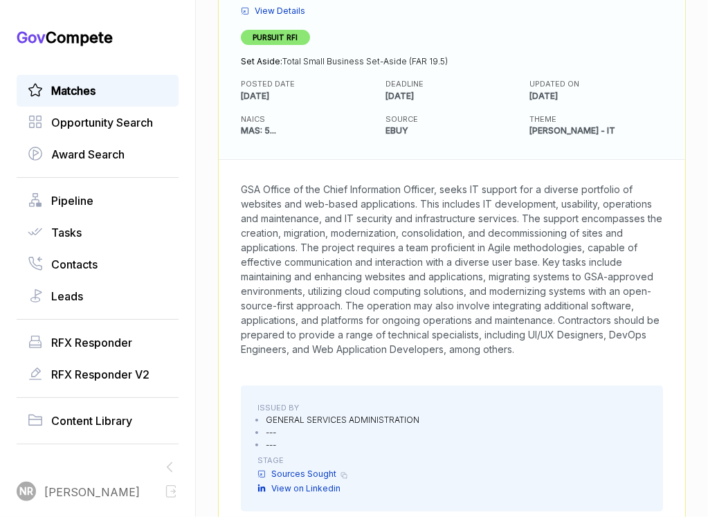
scroll to position [222, 0]
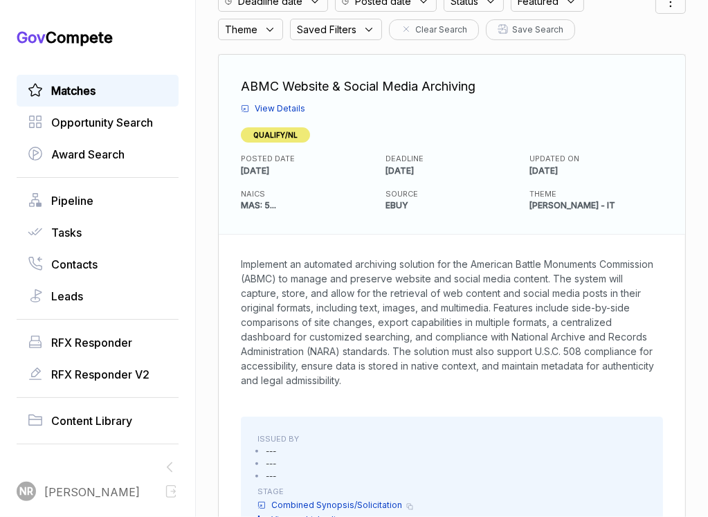
scroll to position [161, 0]
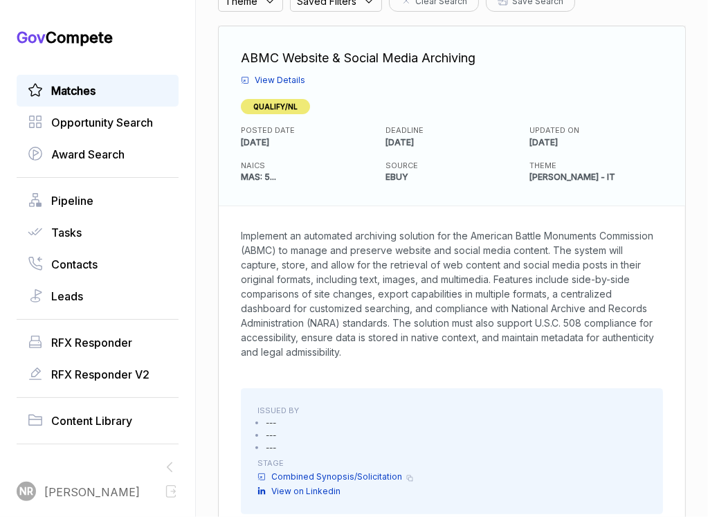
drag, startPoint x: 495, startPoint y: 356, endPoint x: 241, endPoint y: 230, distance: 283.4
click at [241, 230] on div "Implement an automated archiving solution for the American Battle Monuments Com…" at bounding box center [452, 293] width 466 height 175
copy span "Implement an automated archiving solution for the American Battle Monuments Com…"
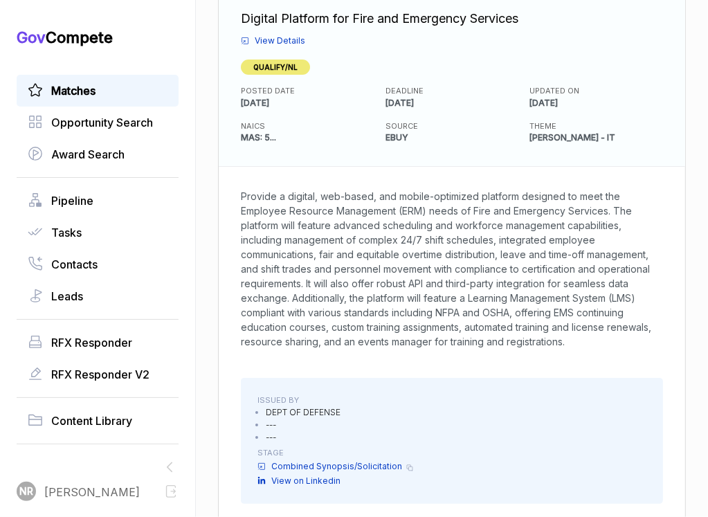
scroll to position [201, 0]
drag, startPoint x: 323, startPoint y: 221, endPoint x: 358, endPoint y: 244, distance: 42.4
click at [358, 244] on span "Provide a digital, web-based, and mobile-optimized platform designed to meet th…" at bounding box center [452, 268] width 422 height 160
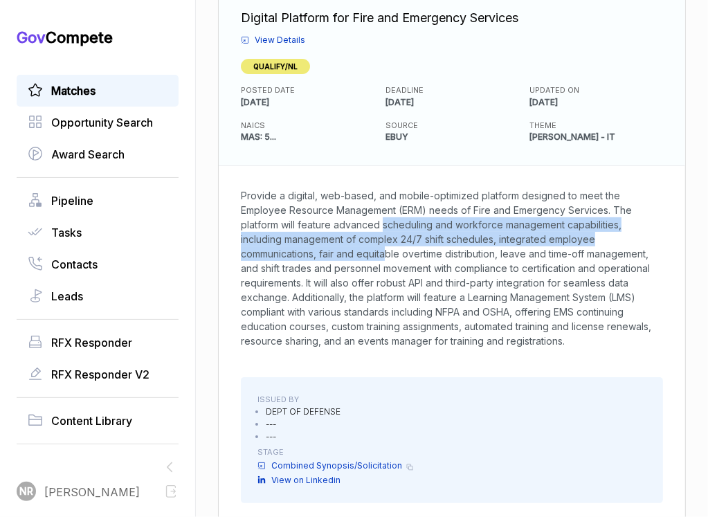
drag, startPoint x: 387, startPoint y: 221, endPoint x: 392, endPoint y: 248, distance: 26.7
click at [392, 248] on span "Provide a digital, web-based, and mobile-optimized platform designed to meet th…" at bounding box center [446, 268] width 410 height 157
